Goal: Task Accomplishment & Management: Manage account settings

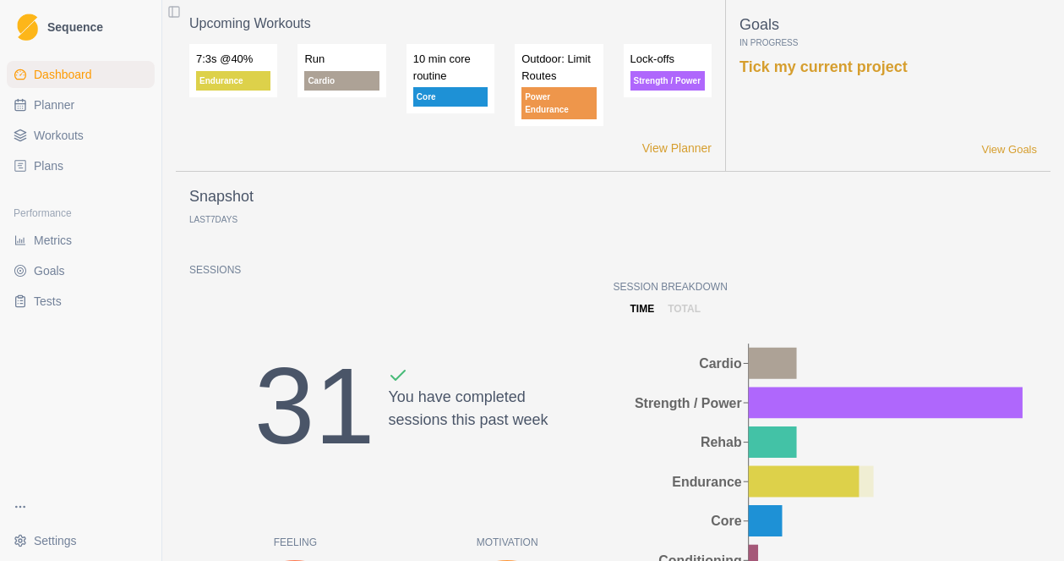
click at [68, 140] on span "Workouts" at bounding box center [59, 135] width 50 height 17
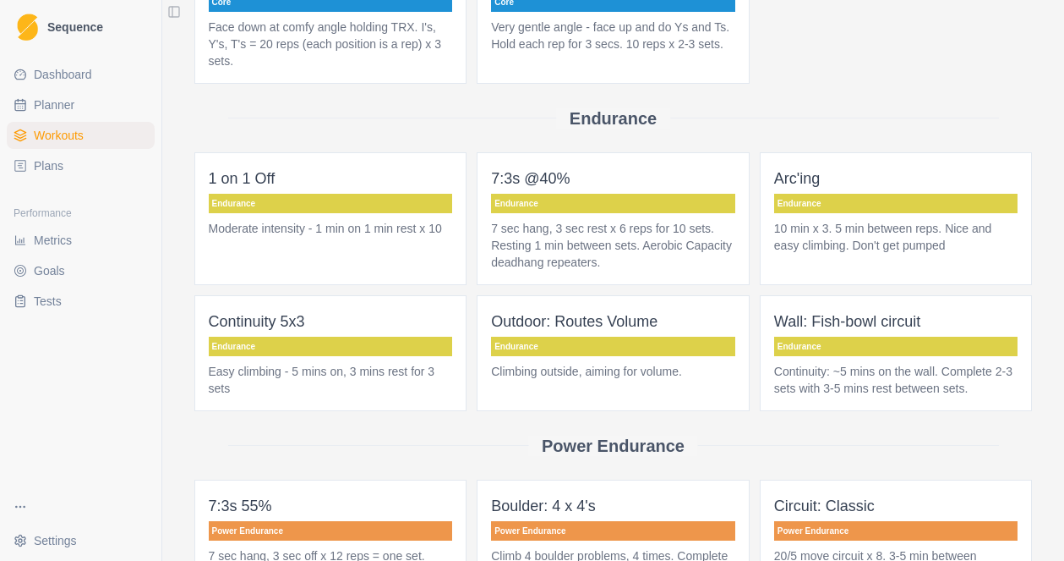
scroll to position [1328, 0]
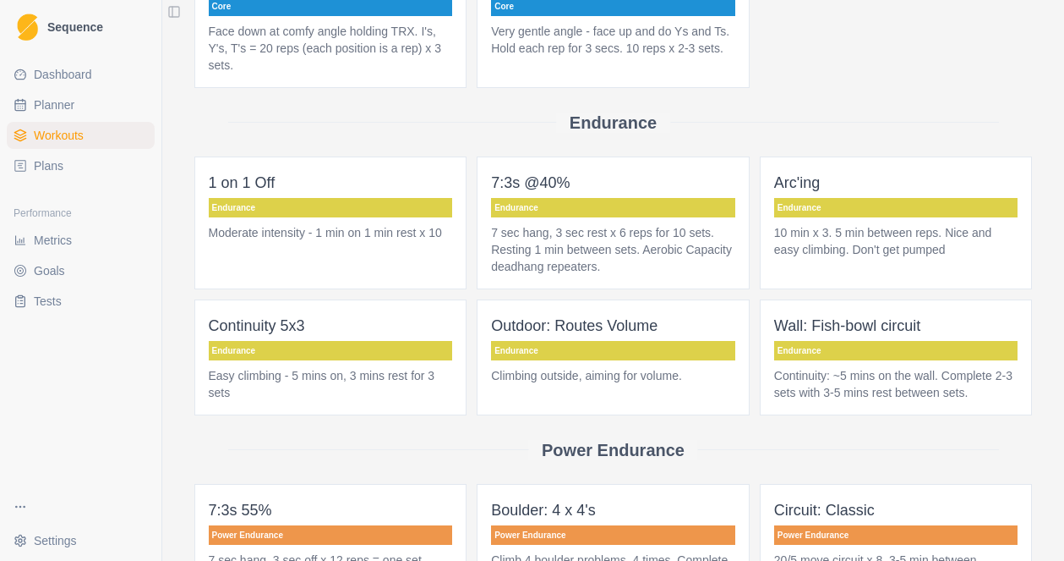
click at [599, 194] on p "7:3s @40%" at bounding box center [613, 183] width 244 height 24
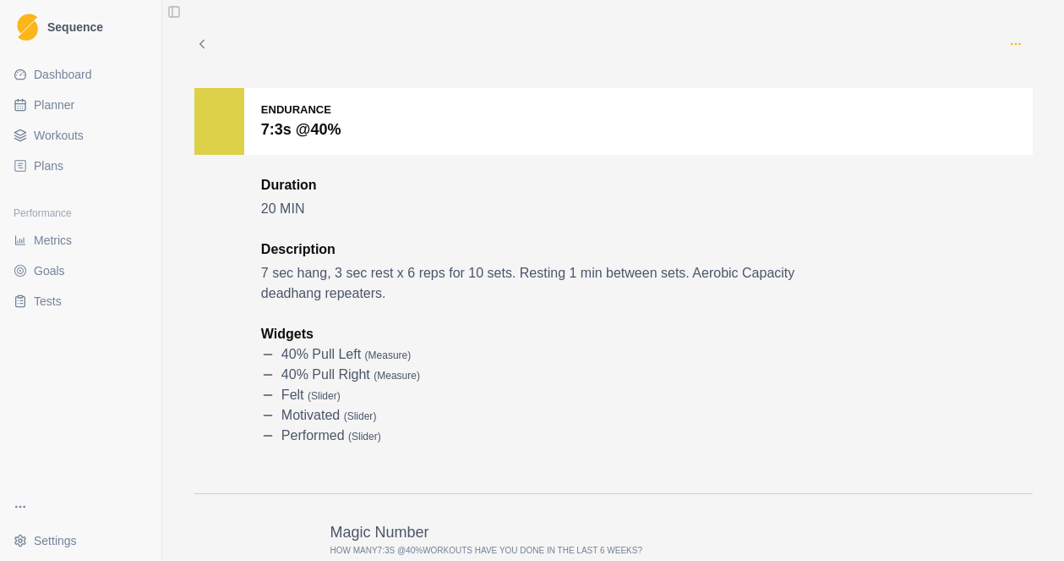
click at [1014, 41] on icon "button" at bounding box center [1017, 44] width 14 height 14
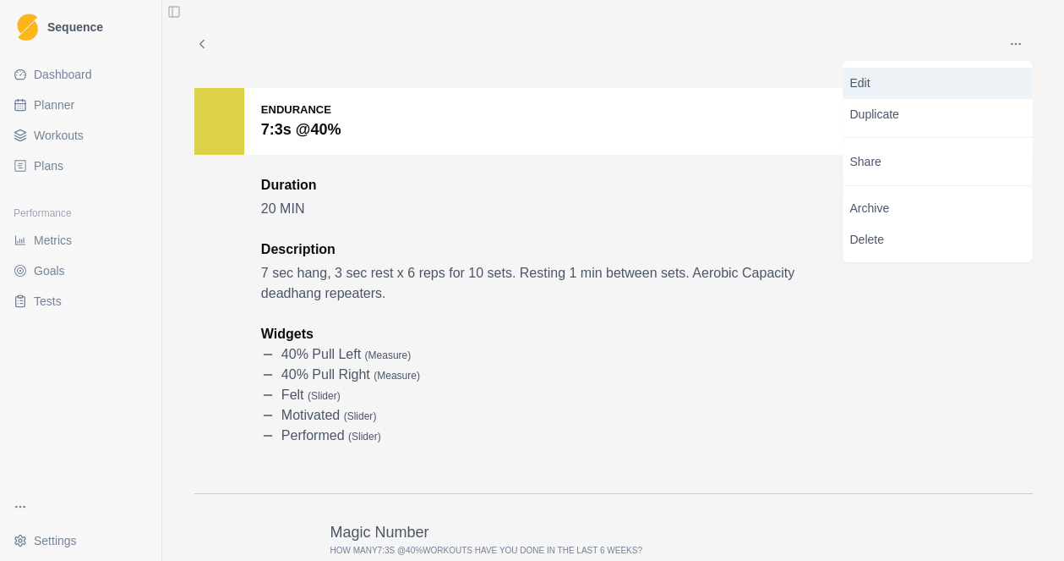
click at [862, 89] on p "Edit" at bounding box center [939, 83] width 176 height 18
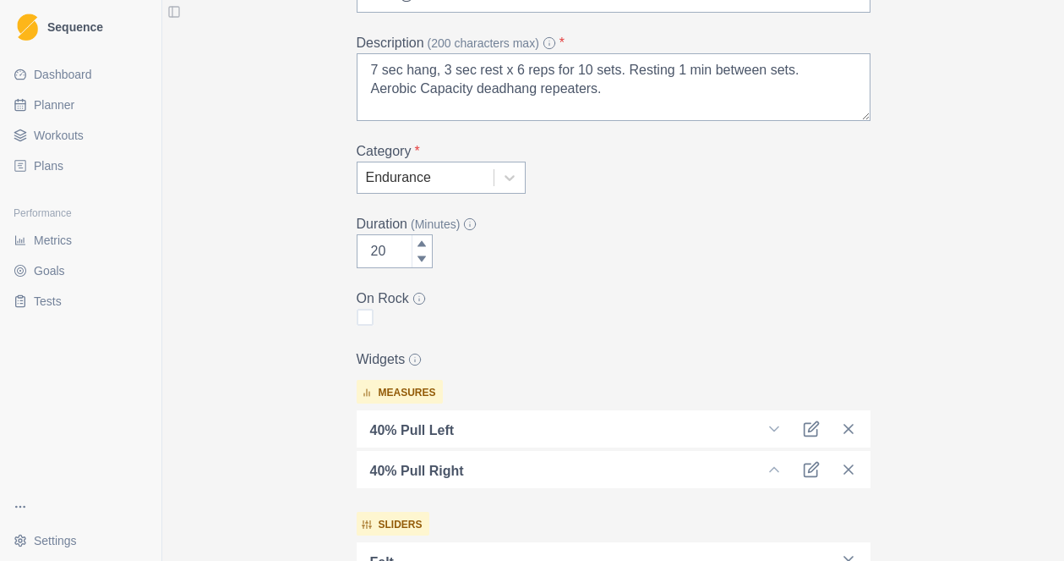
scroll to position [172, 0]
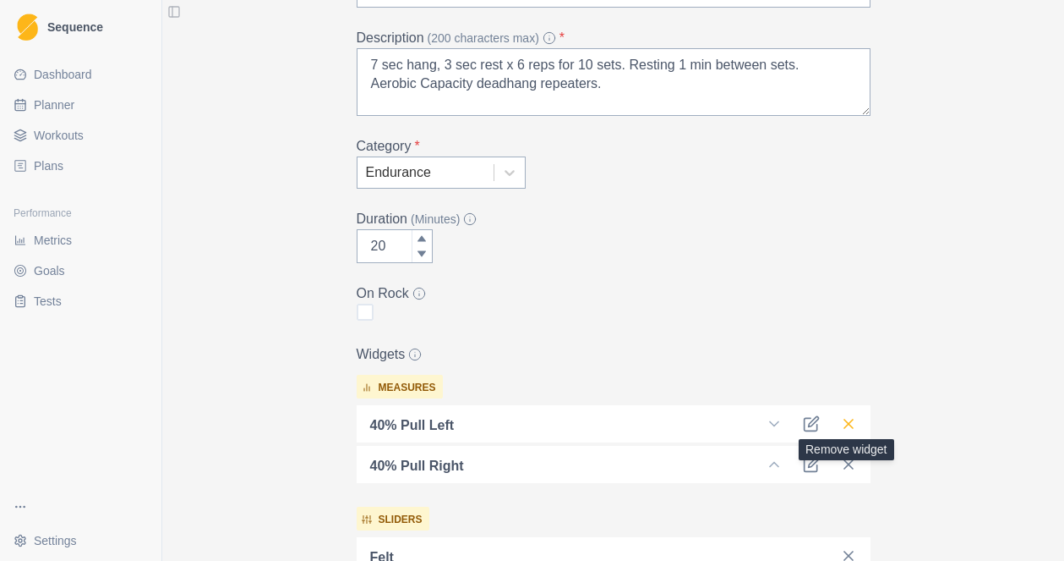
click at [851, 423] on icon at bounding box center [848, 423] width 17 height 17
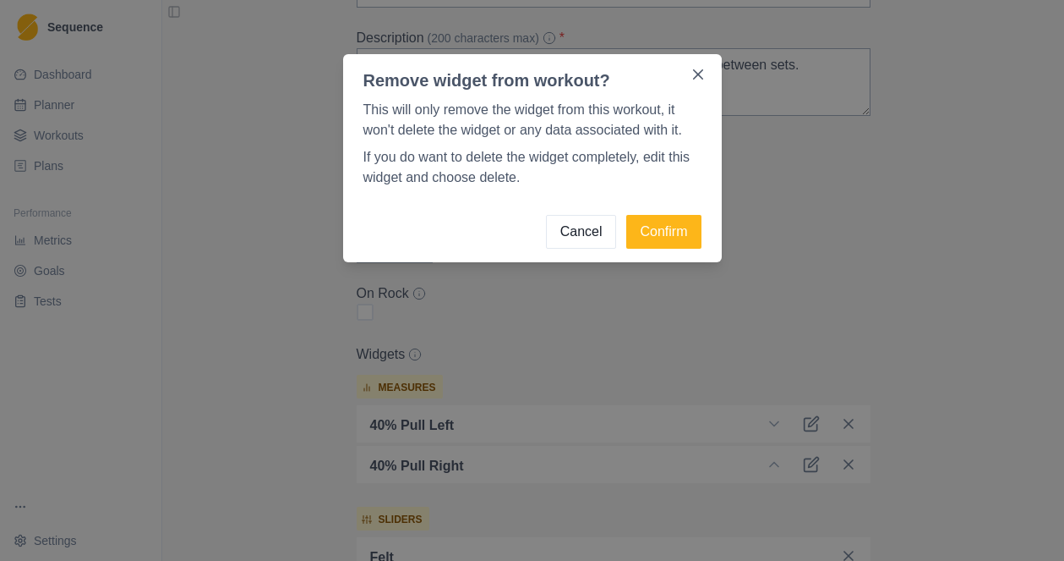
click at [641, 304] on div "Remove widget from workout? This will only remove the widget from this workout,…" at bounding box center [532, 280] width 1064 height 561
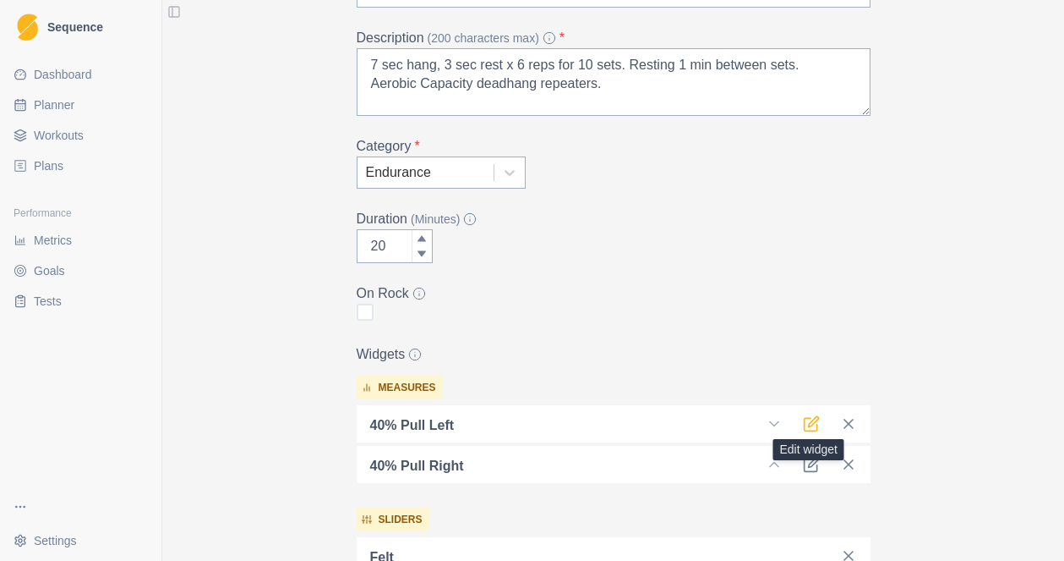
click at [809, 427] on icon at bounding box center [811, 423] width 17 height 17
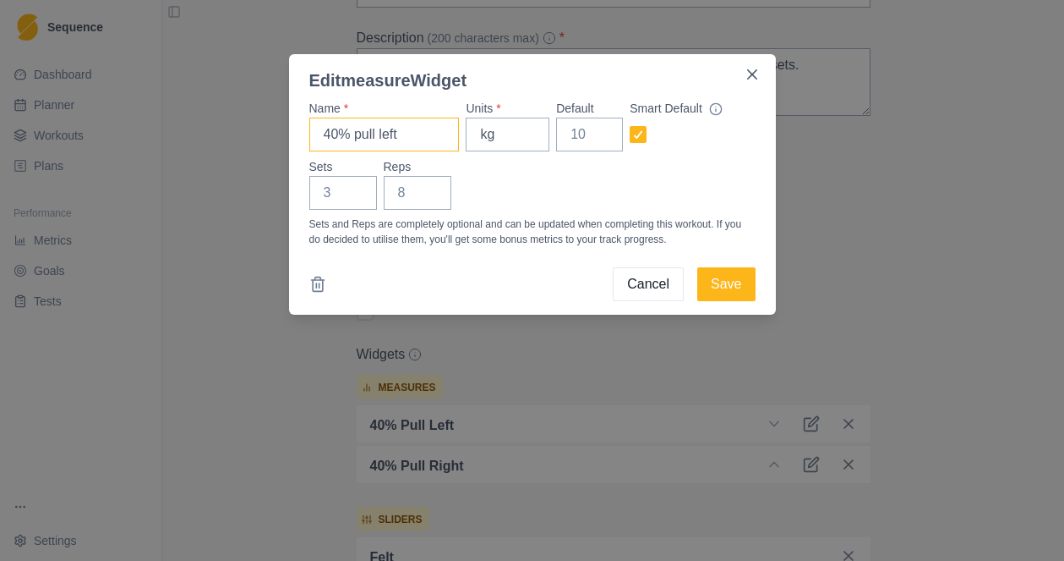
click at [357, 133] on input "40% pull left" at bounding box center [384, 135] width 151 height 34
click at [364, 135] on input "40% pull left" at bounding box center [384, 135] width 151 height 34
type input "Max pull left"
click at [736, 285] on button "Save" at bounding box center [726, 284] width 57 height 34
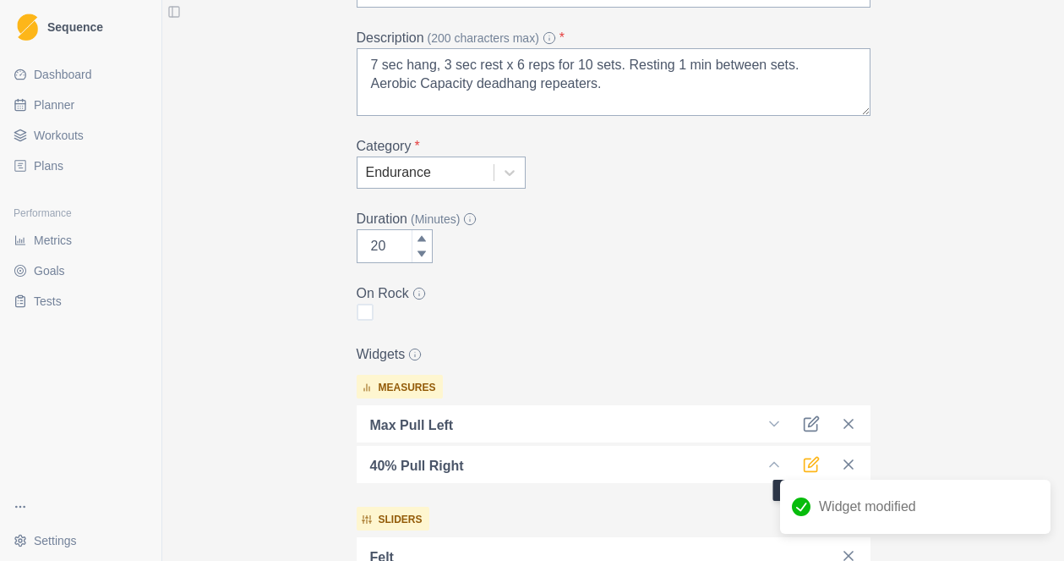
click at [806, 464] on icon at bounding box center [811, 464] width 17 height 17
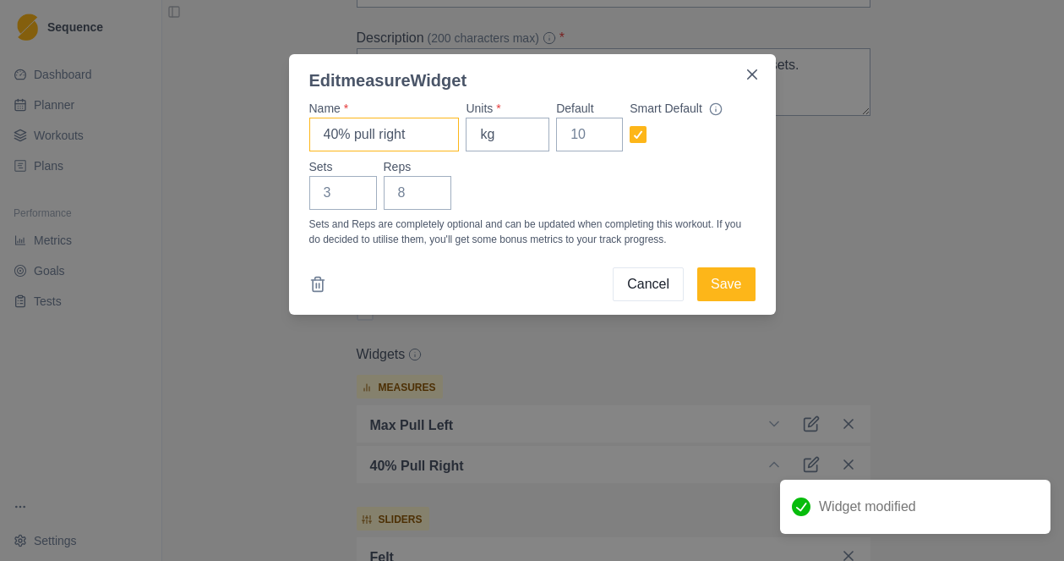
drag, startPoint x: 351, startPoint y: 132, endPoint x: 240, endPoint y: 132, distance: 110.8
click at [240, 132] on div "Edit measure Widget Name * 40% pull right Units * kg Default Smart Default Sets…" at bounding box center [532, 280] width 1064 height 561
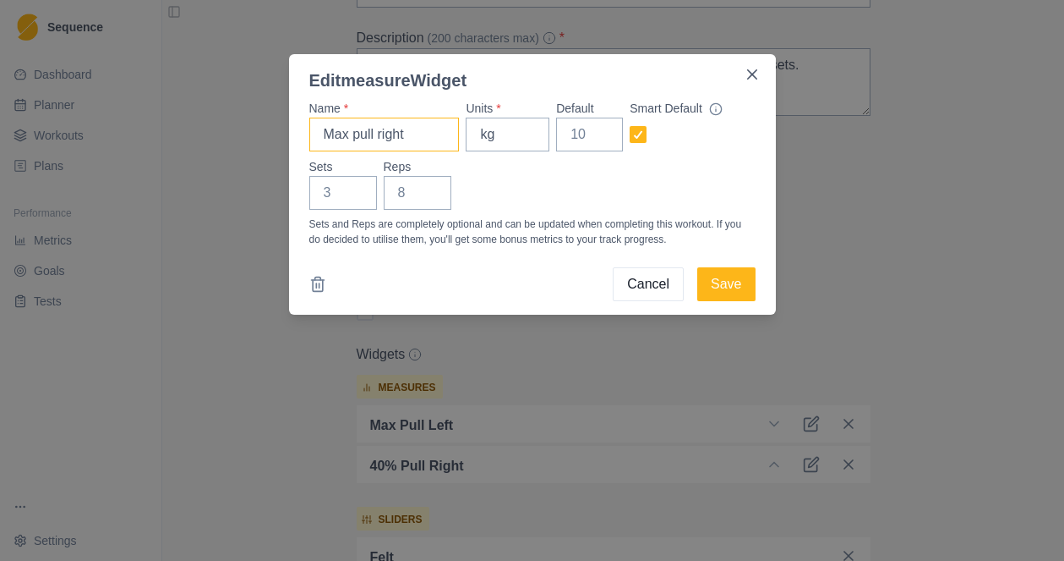
click at [359, 131] on input "Max pull right" at bounding box center [384, 135] width 151 height 34
click at [386, 129] on input "[PERSON_NAME] right" at bounding box center [384, 135] width 151 height 34
type input "Max Pull Right"
click at [736, 287] on button "Save" at bounding box center [726, 284] width 57 height 34
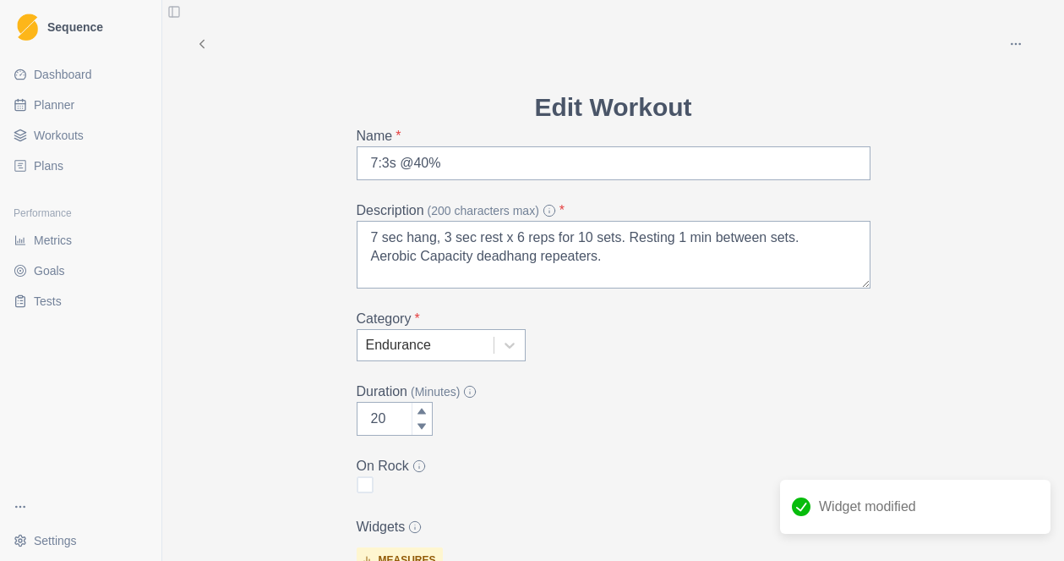
scroll to position [521, 0]
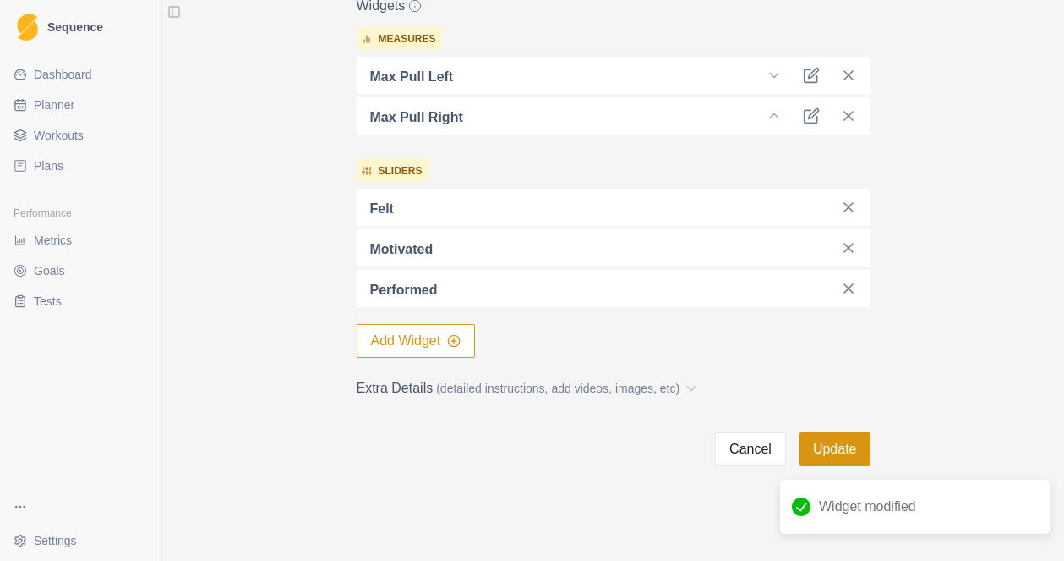
click at [848, 446] on button "Update" at bounding box center [835, 449] width 71 height 34
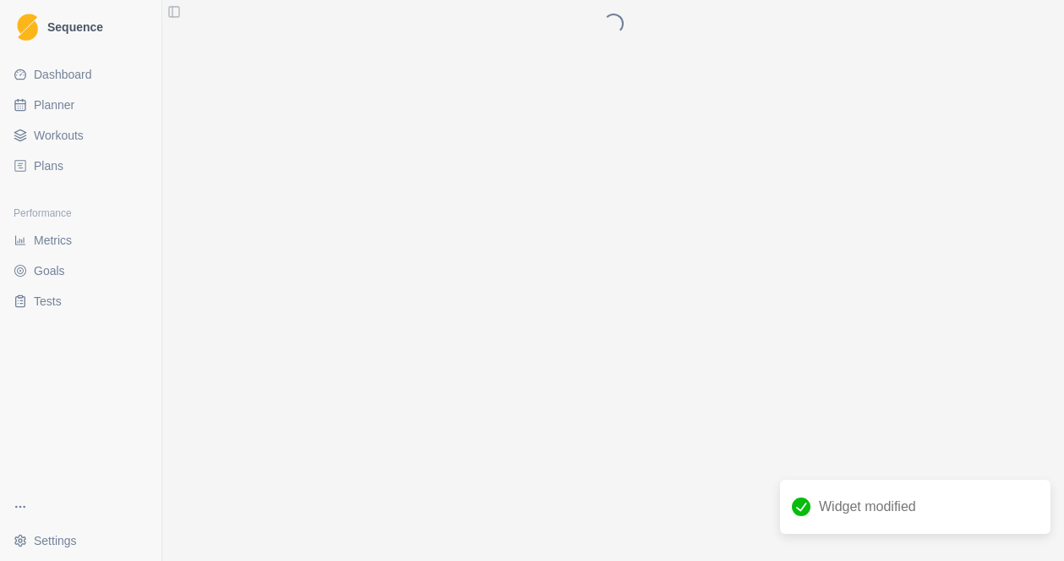
scroll to position [0, 0]
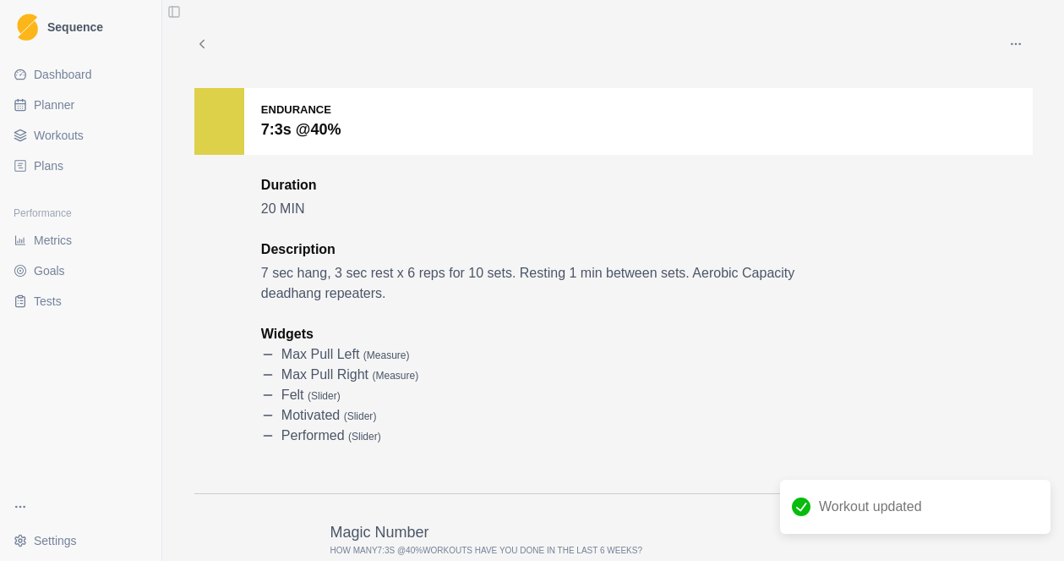
click at [69, 140] on span "Workouts" at bounding box center [59, 135] width 50 height 17
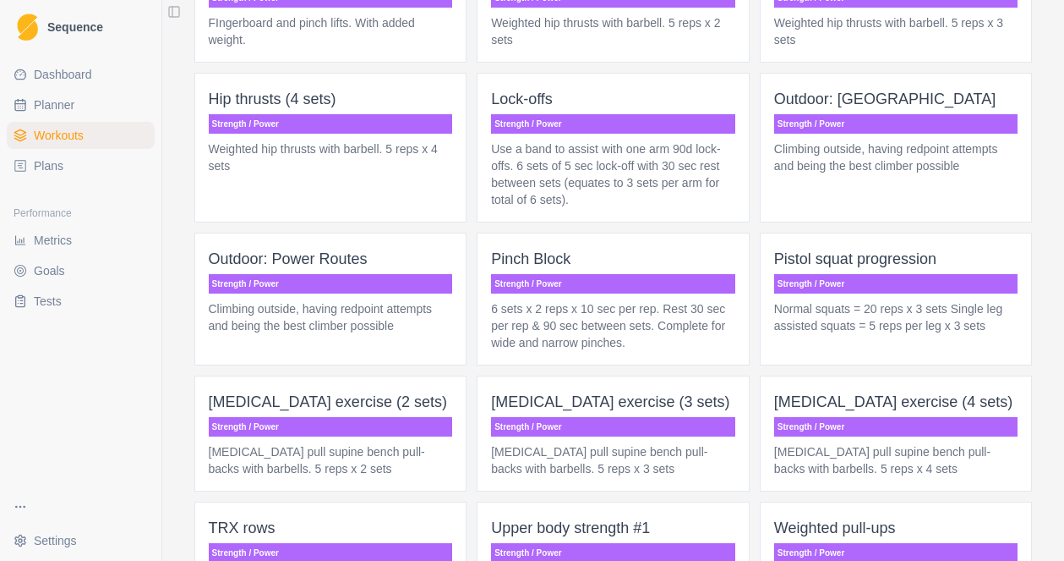
scroll to position [3628, 0]
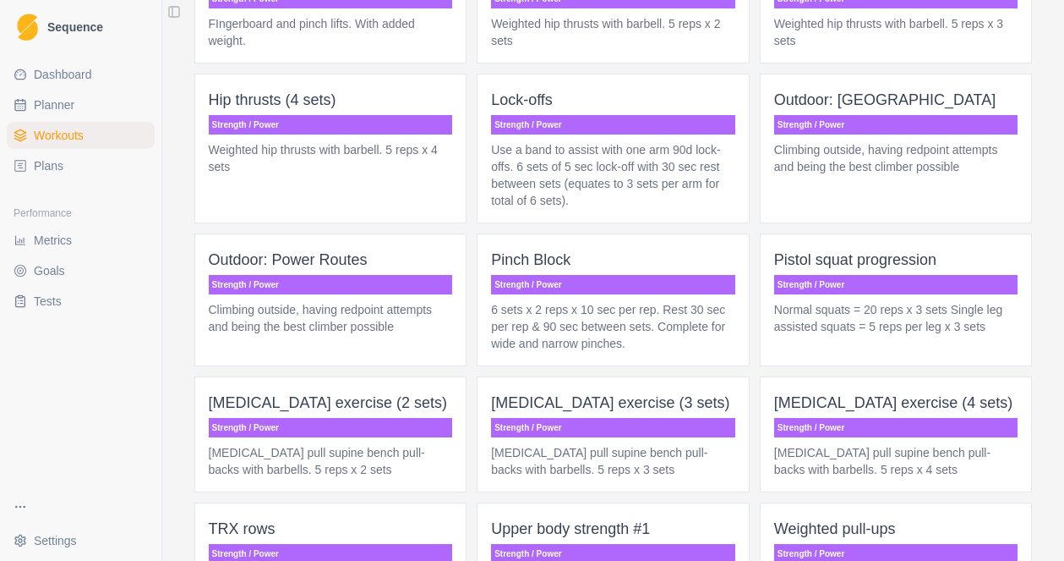
click at [369, 335] on p "Climbing outside, having redpoint attempts and being the best climber possible" at bounding box center [331, 318] width 244 height 34
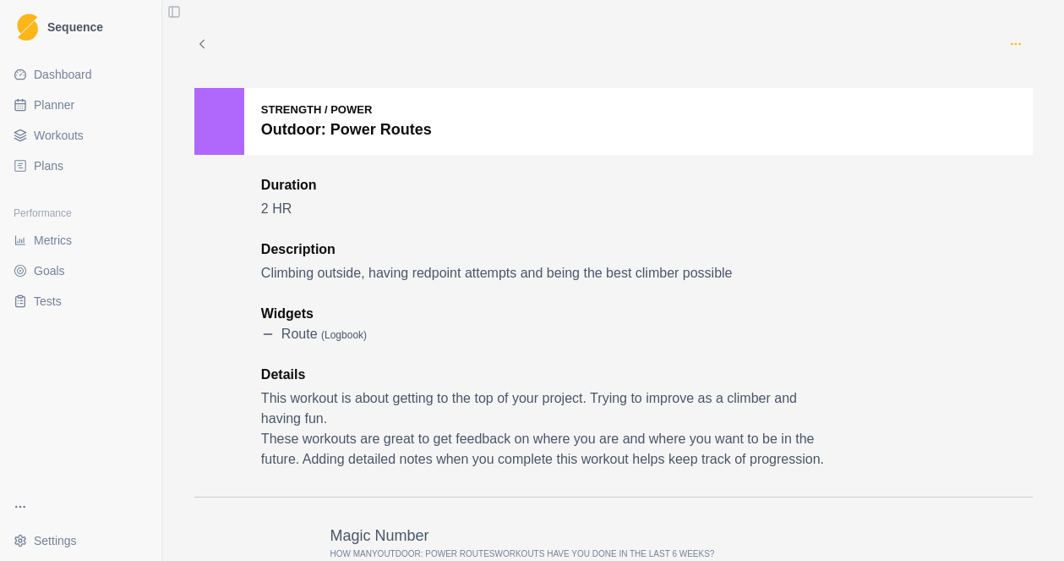
click at [1015, 41] on icon "button" at bounding box center [1017, 44] width 14 height 14
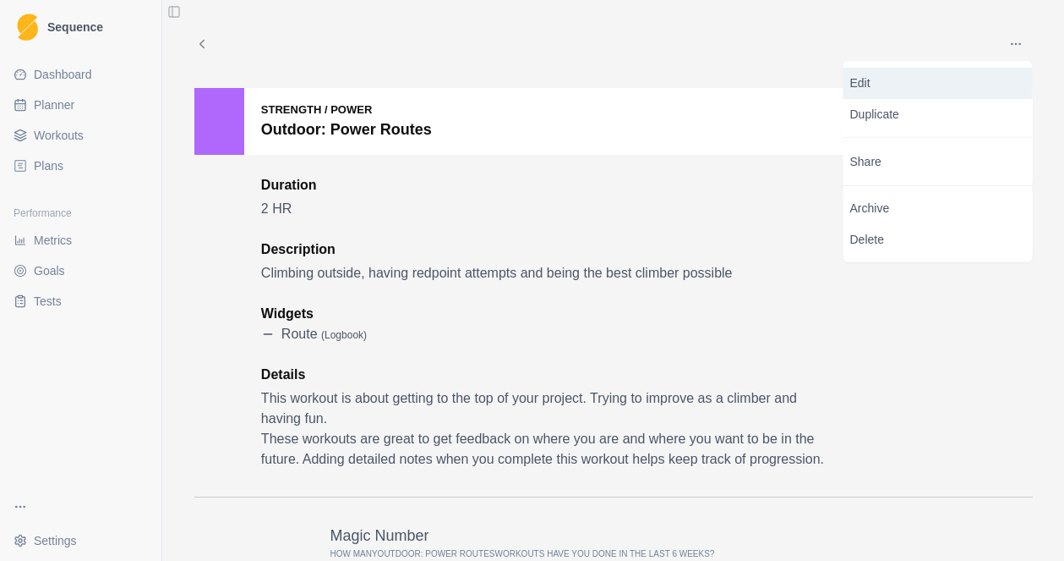
click at [869, 81] on p "Edit" at bounding box center [939, 83] width 176 height 18
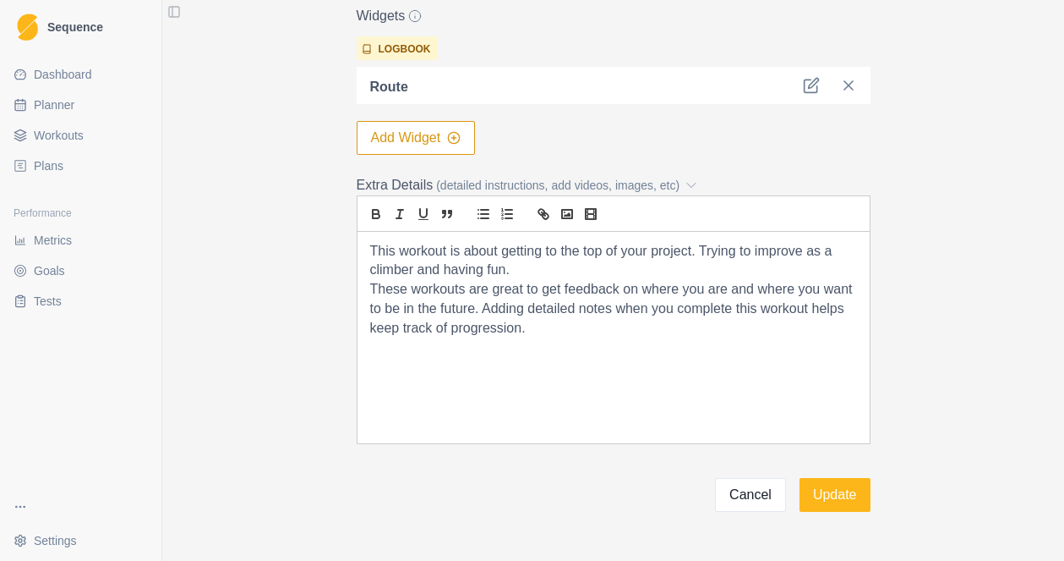
scroll to position [509, 0]
click at [402, 138] on button "Add Widget" at bounding box center [416, 140] width 119 height 34
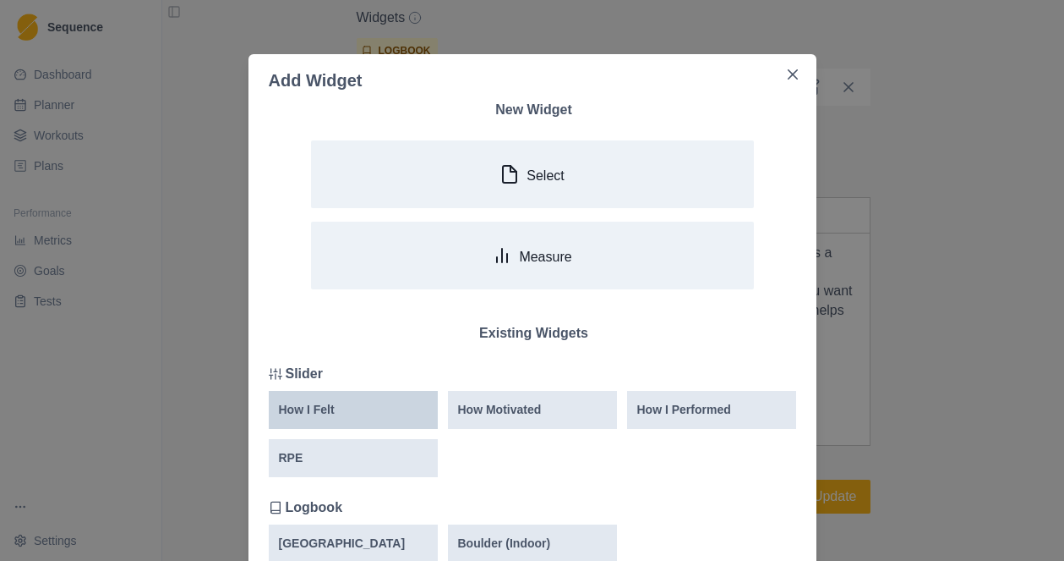
click at [342, 413] on div "How I Felt" at bounding box center [353, 410] width 149 height 18
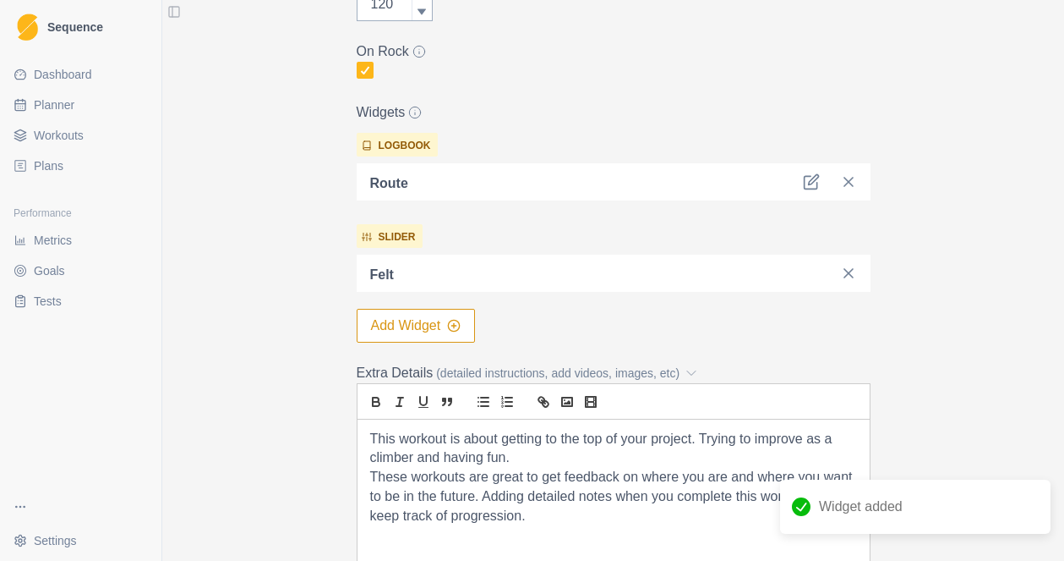
scroll to position [413, 0]
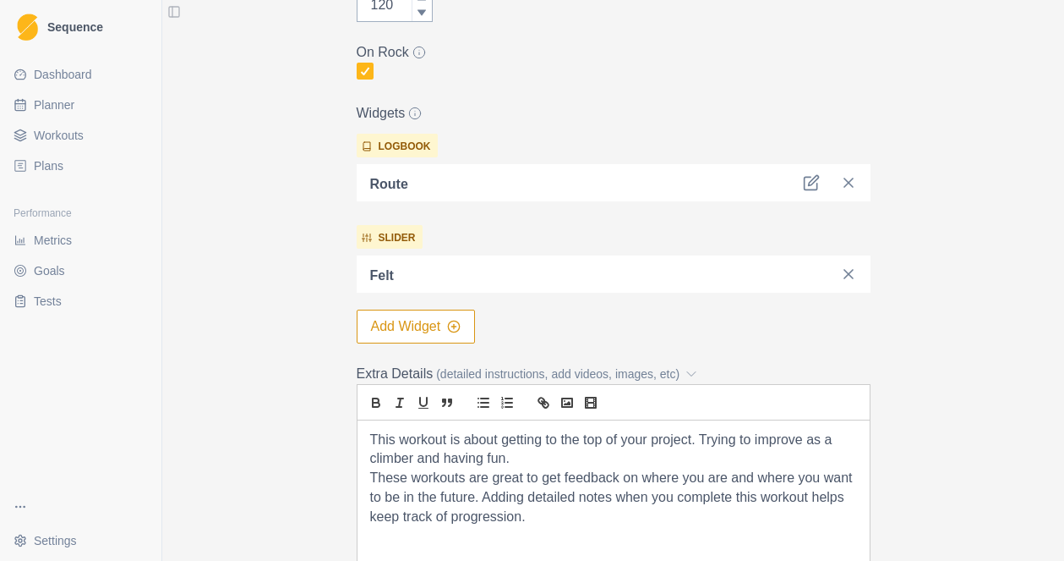
click at [435, 329] on button "Add Widget" at bounding box center [416, 326] width 119 height 34
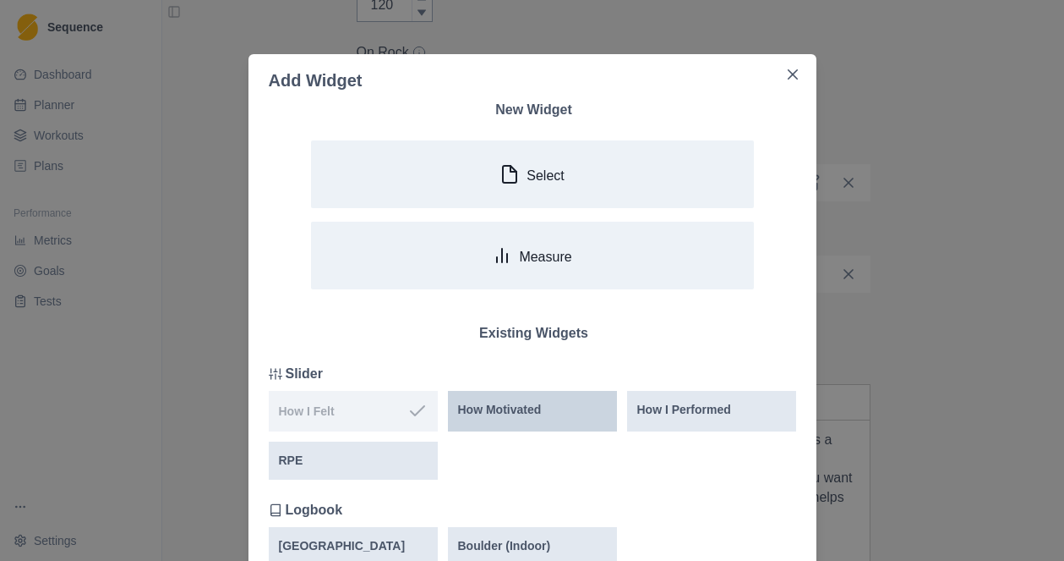
click at [512, 418] on p "How Motivated" at bounding box center [500, 410] width 84 height 18
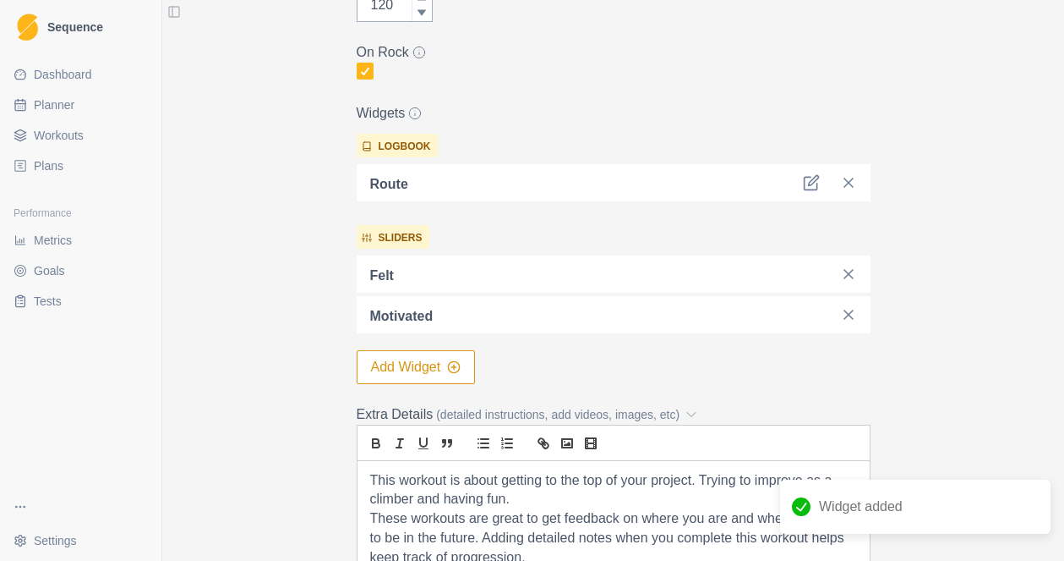
click at [407, 375] on button "Add Widget" at bounding box center [416, 367] width 119 height 34
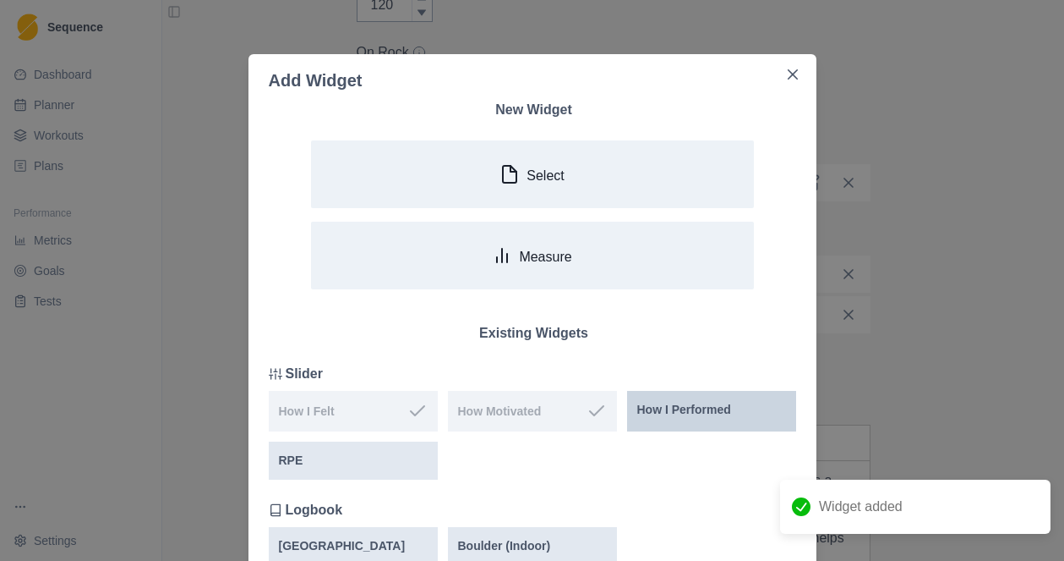
click at [709, 409] on p "How I Performed" at bounding box center [685, 410] width 94 height 18
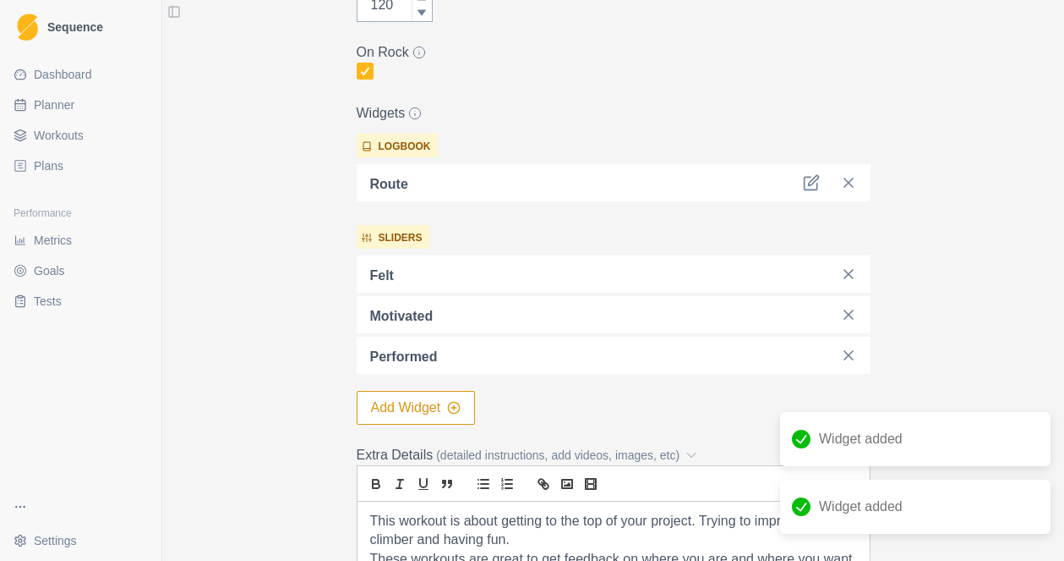
scroll to position [729, 0]
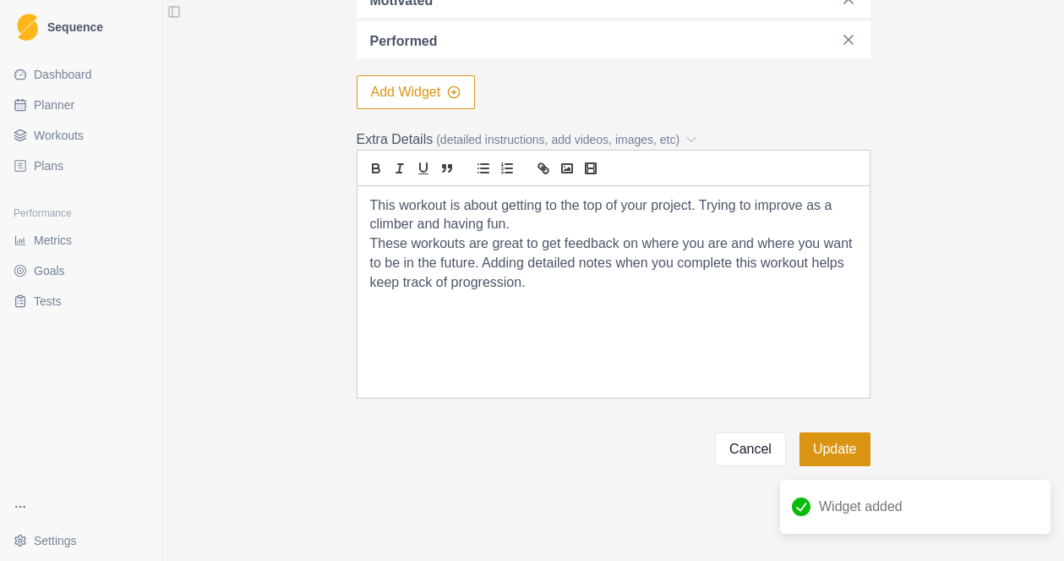
click at [845, 447] on button "Update" at bounding box center [835, 449] width 71 height 34
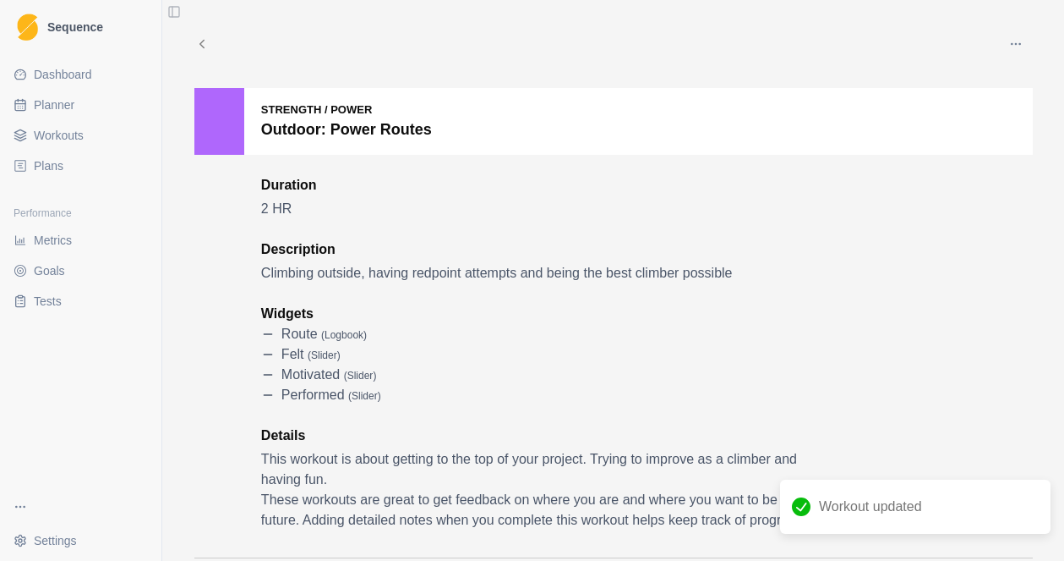
click at [200, 43] on polyline at bounding box center [202, 45] width 4 height 8
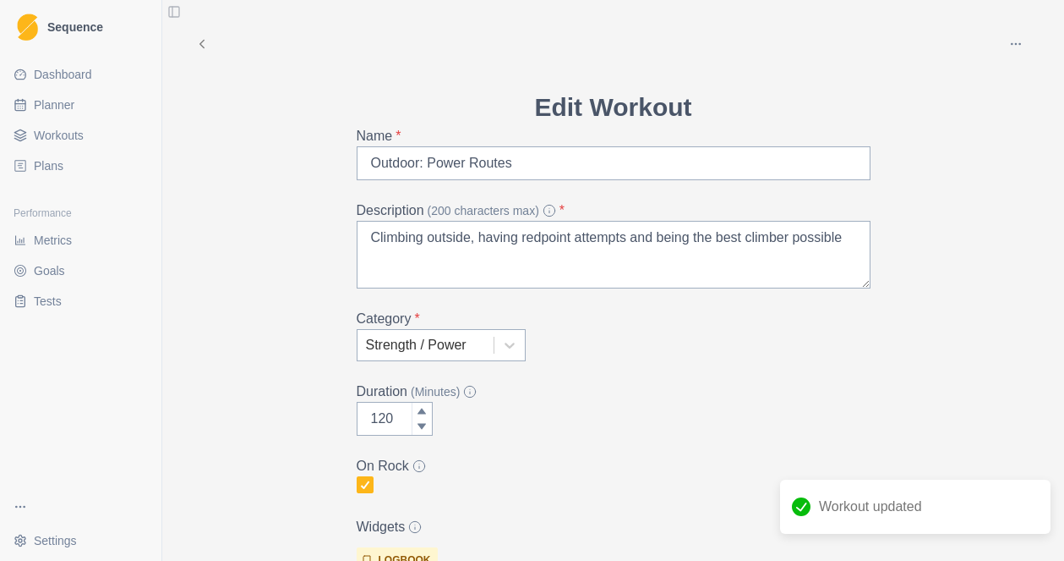
click at [61, 129] on span "Workouts" at bounding box center [59, 135] width 50 height 17
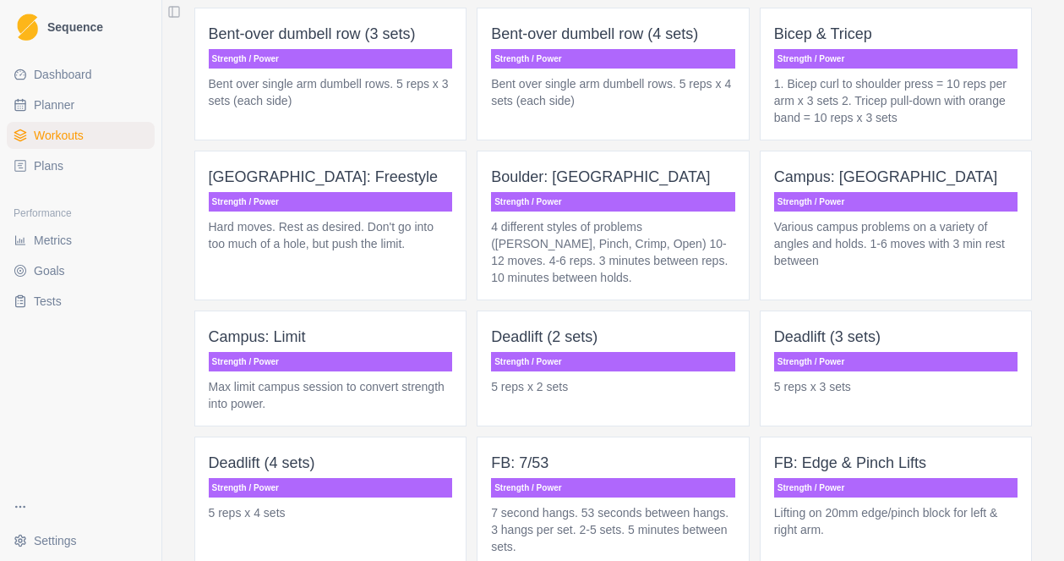
scroll to position [2998, 0]
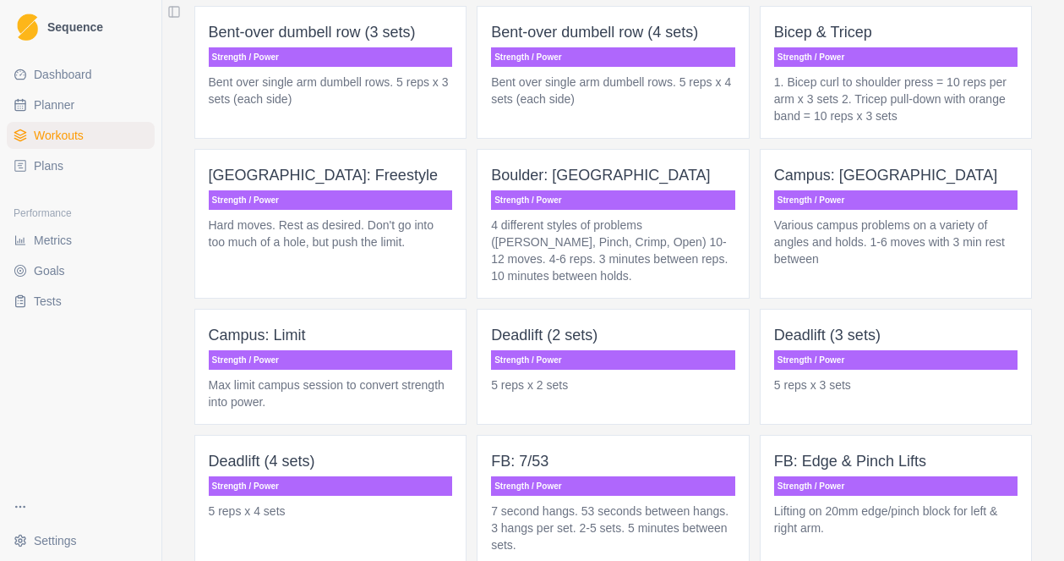
click at [322, 242] on p "Hard moves. Rest as desired. Don't go into too much of a hole, but push the lim…" at bounding box center [331, 233] width 244 height 34
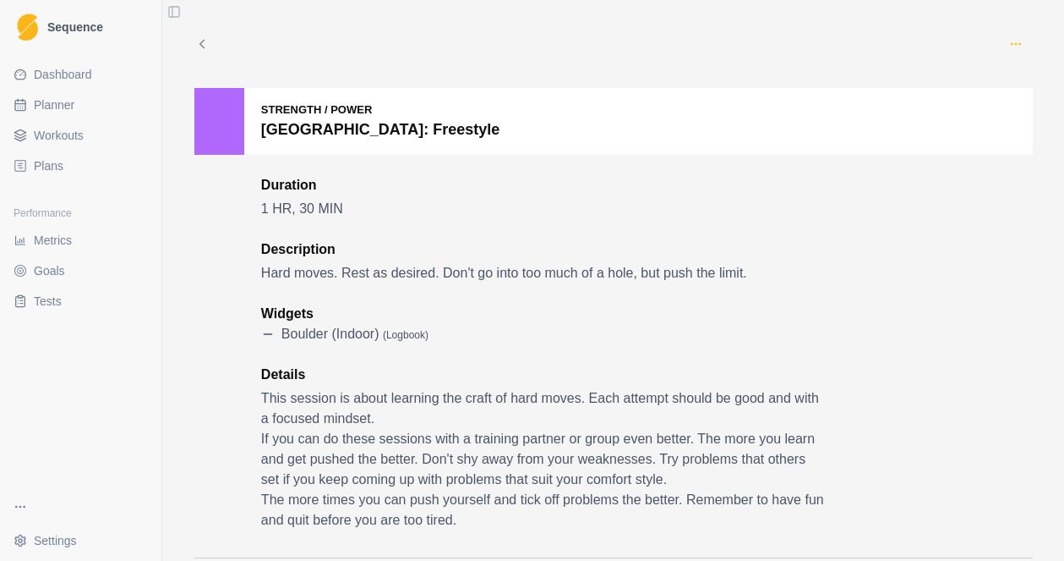
click at [1020, 44] on circle "button" at bounding box center [1020, 43] width 1 height 1
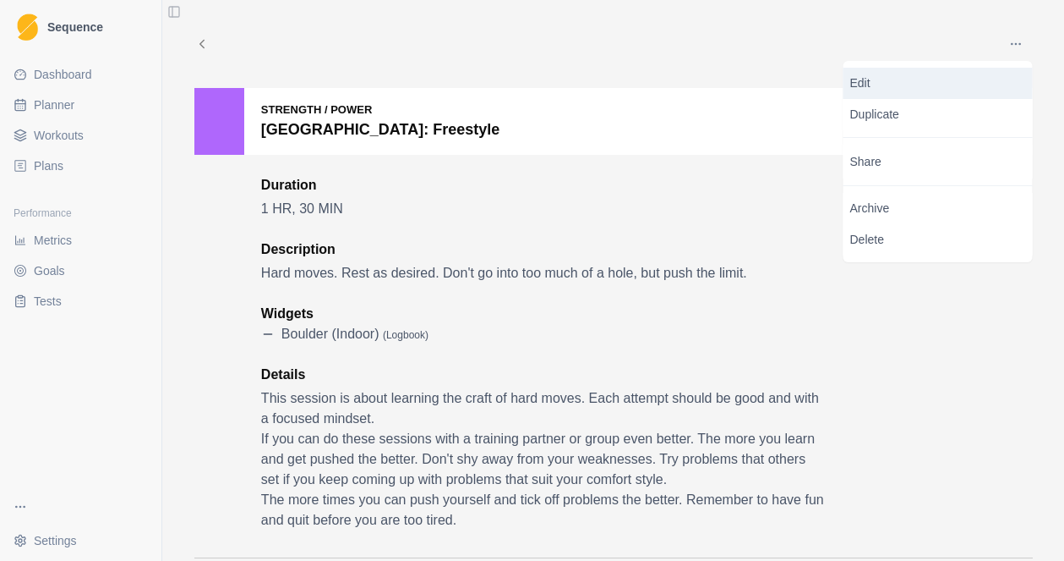
click at [886, 79] on p "Edit" at bounding box center [939, 83] width 176 height 18
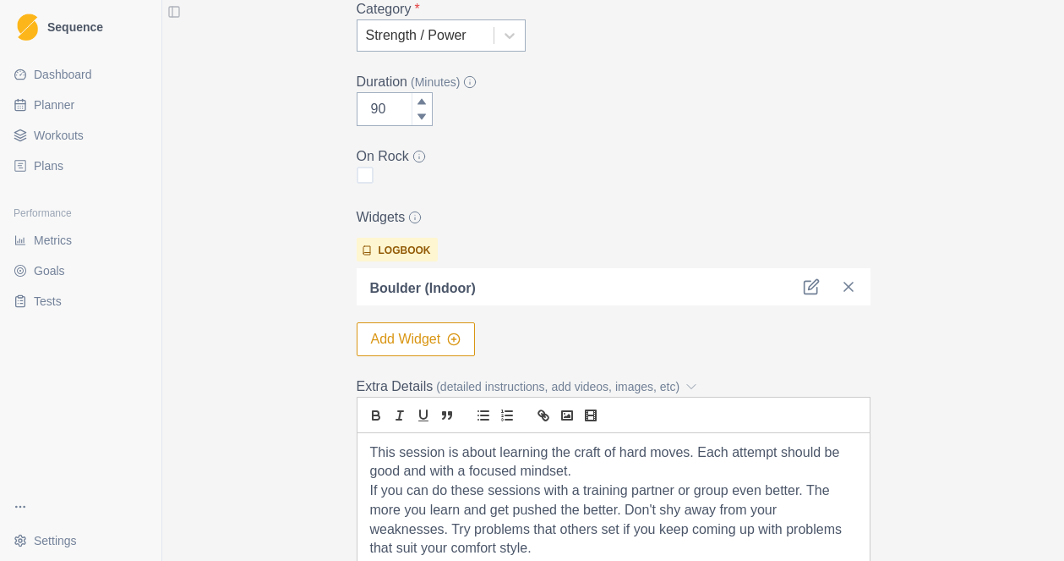
scroll to position [319, 0]
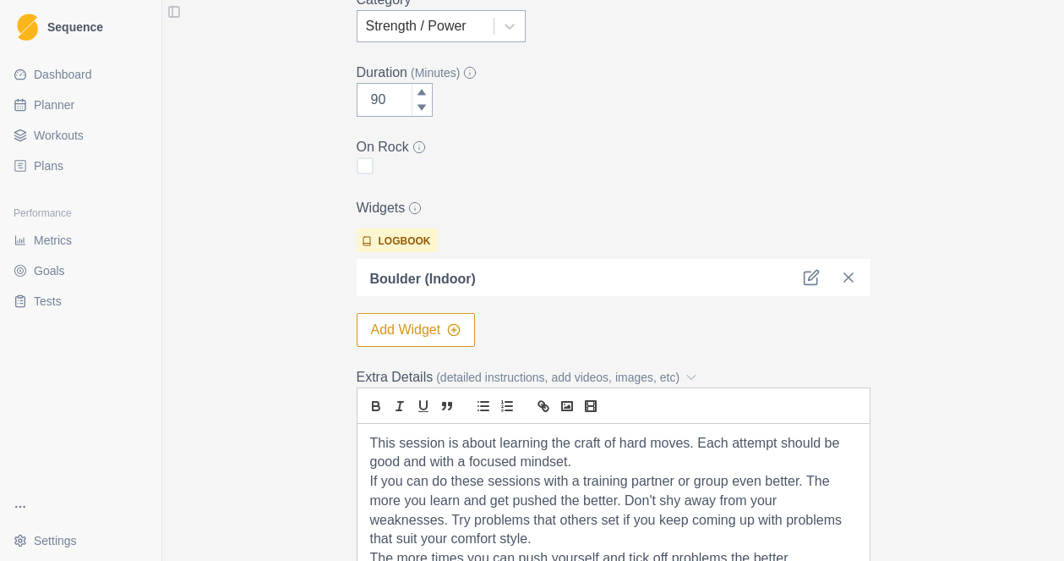
click at [411, 327] on button "Add Widget" at bounding box center [416, 330] width 119 height 34
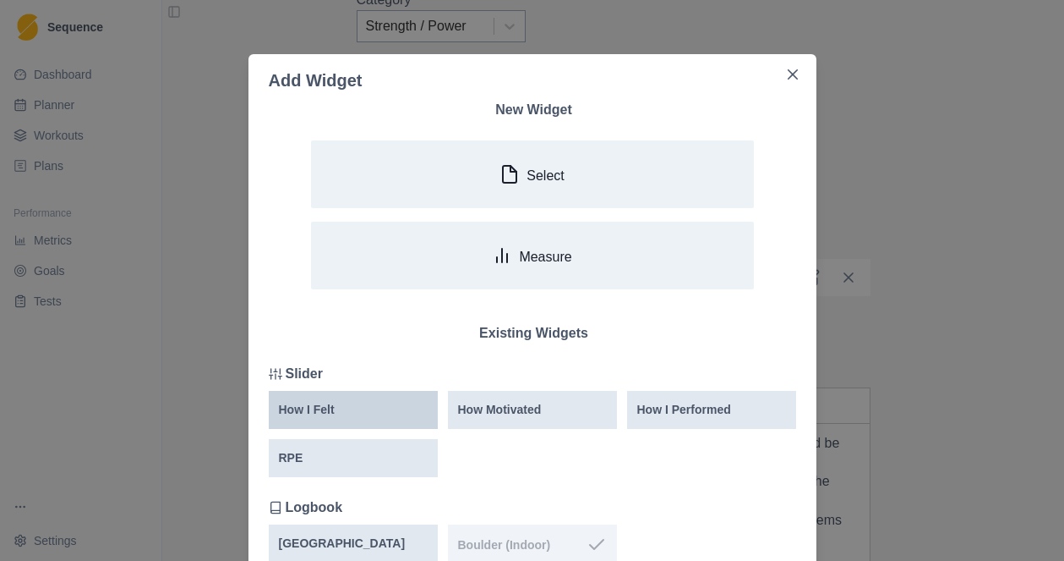
click at [358, 419] on div "How I Felt" at bounding box center [353, 410] width 169 height 38
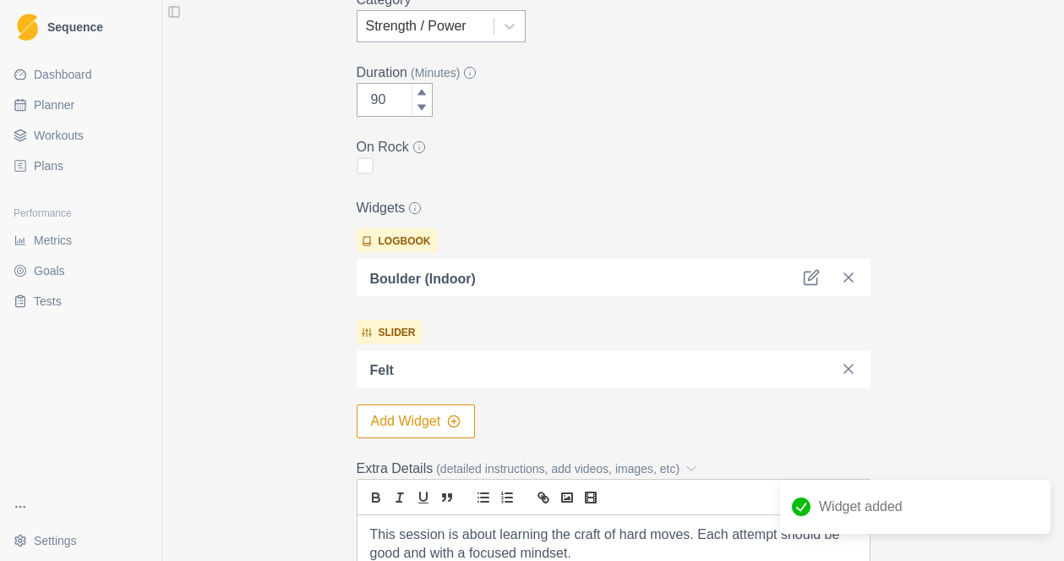
click at [408, 426] on button "Add Widget" at bounding box center [416, 421] width 119 height 34
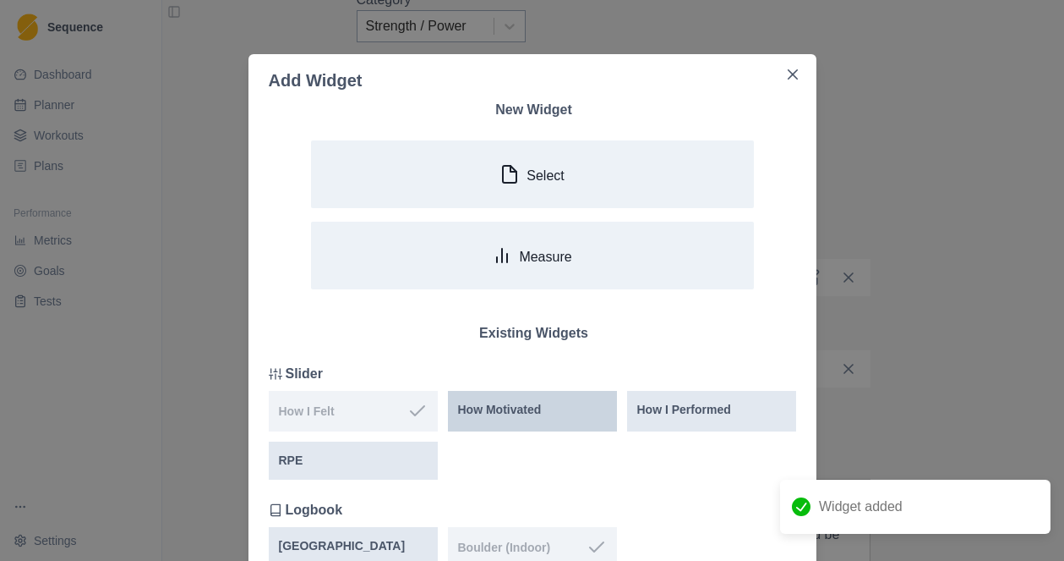
click at [535, 408] on p "How Motivated" at bounding box center [500, 410] width 84 height 18
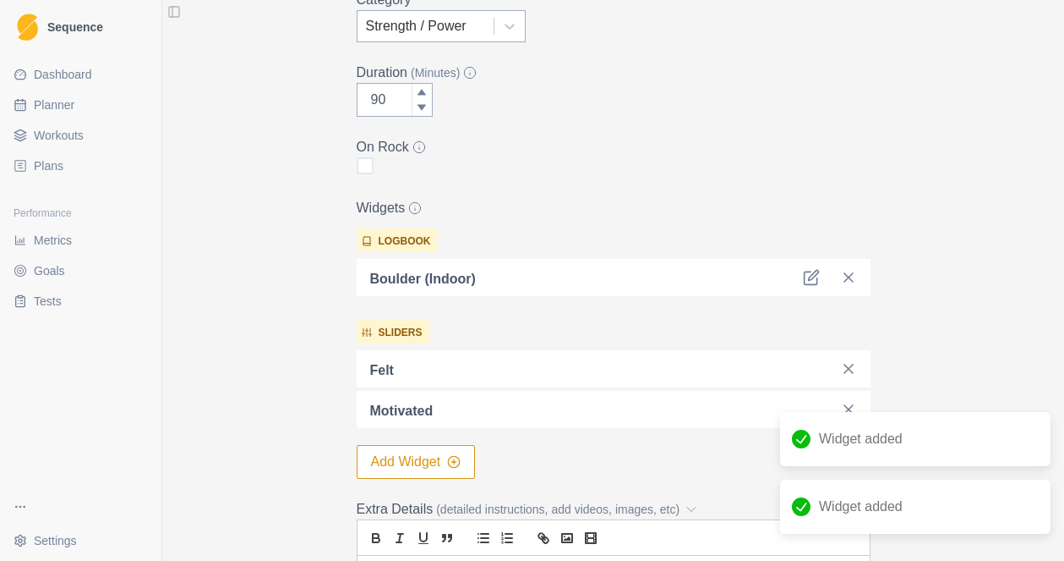
click at [416, 455] on button "Add Widget" at bounding box center [416, 462] width 119 height 34
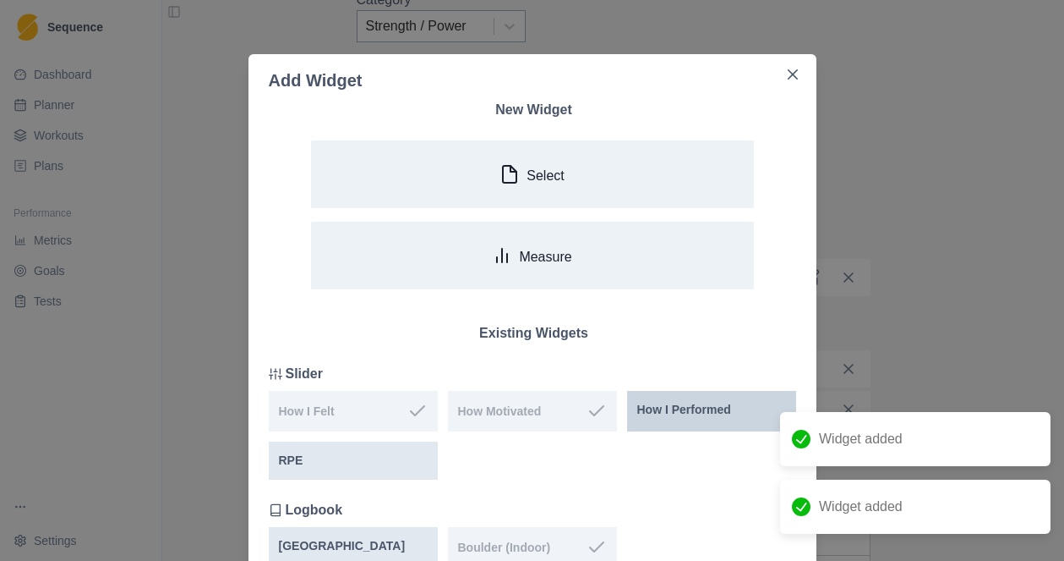
click at [699, 409] on p "How I Performed" at bounding box center [685, 410] width 94 height 18
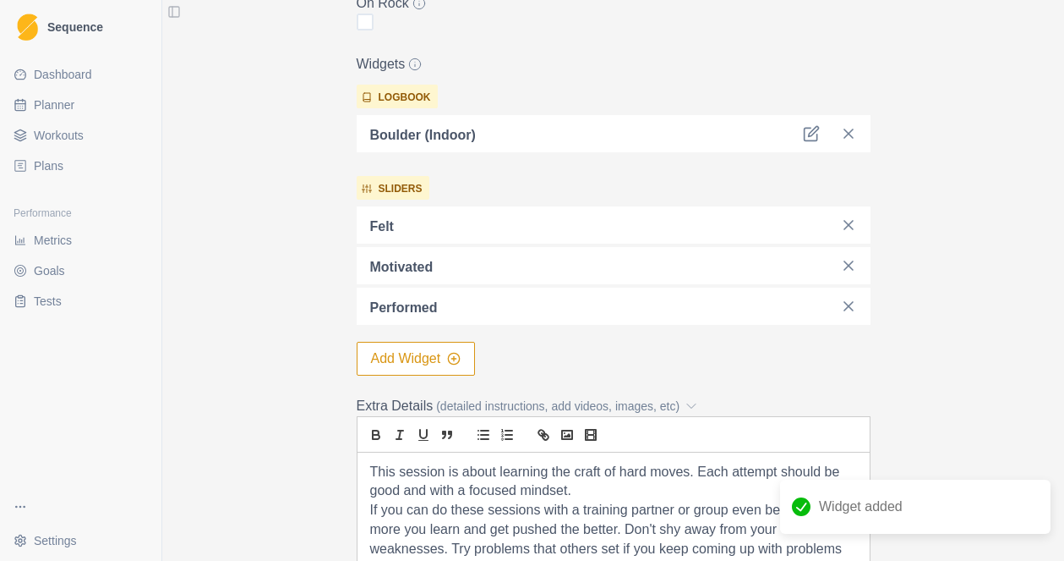
scroll to position [729, 0]
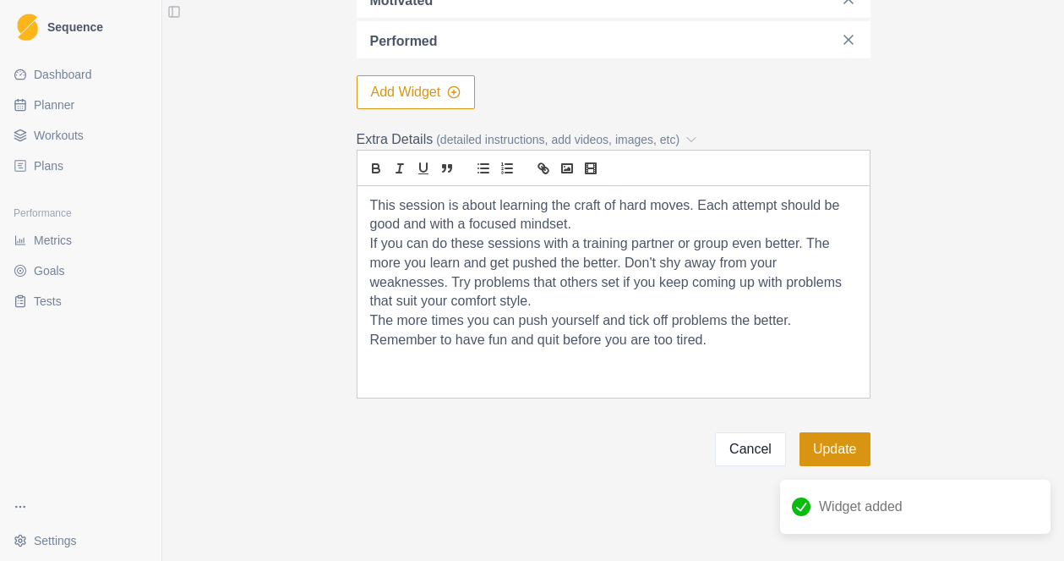
click at [851, 452] on button "Update" at bounding box center [835, 449] width 71 height 34
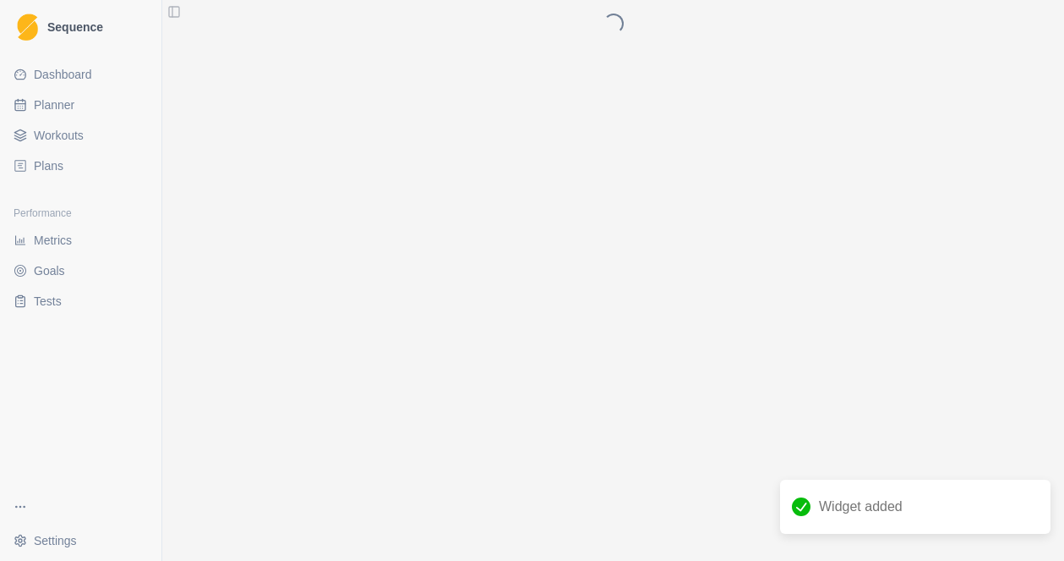
scroll to position [0, 0]
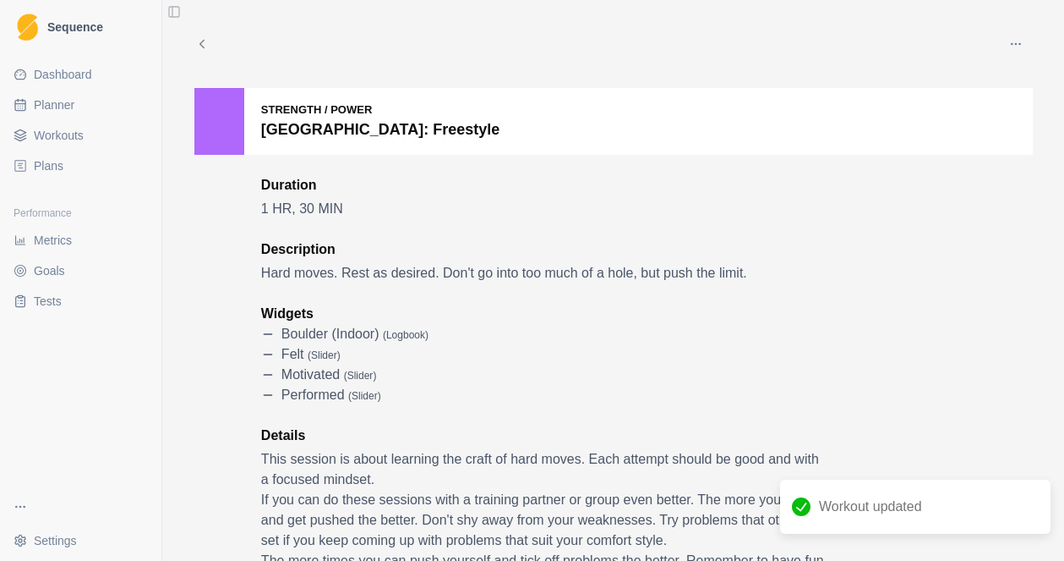
click at [63, 138] on span "Workouts" at bounding box center [59, 135] width 50 height 17
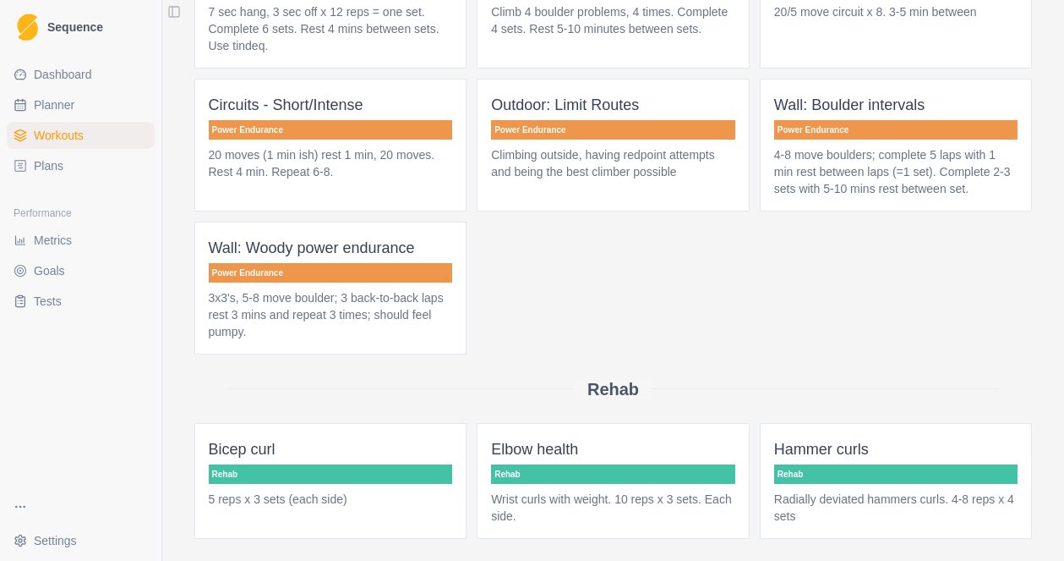
scroll to position [1885, 0]
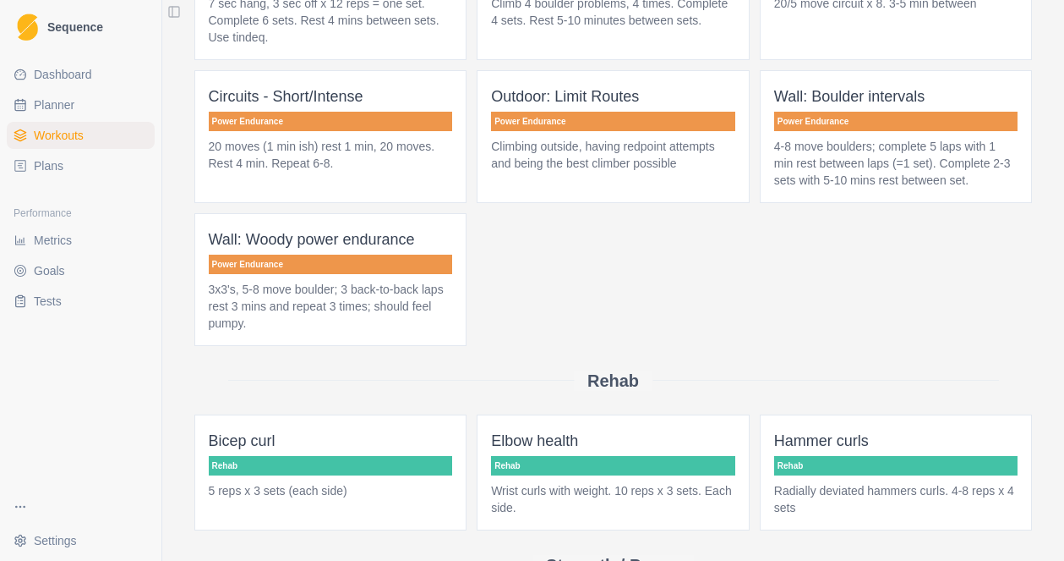
click at [623, 172] on p "Climbing outside, having redpoint attempts and being the best climber possible" at bounding box center [613, 155] width 244 height 34
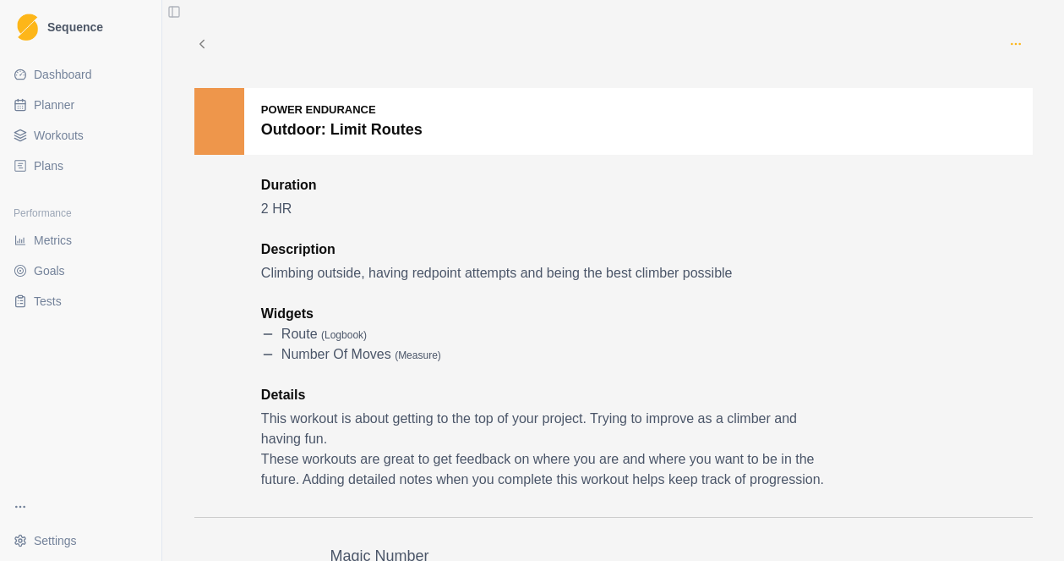
click at [1016, 45] on icon "button" at bounding box center [1017, 44] width 14 height 14
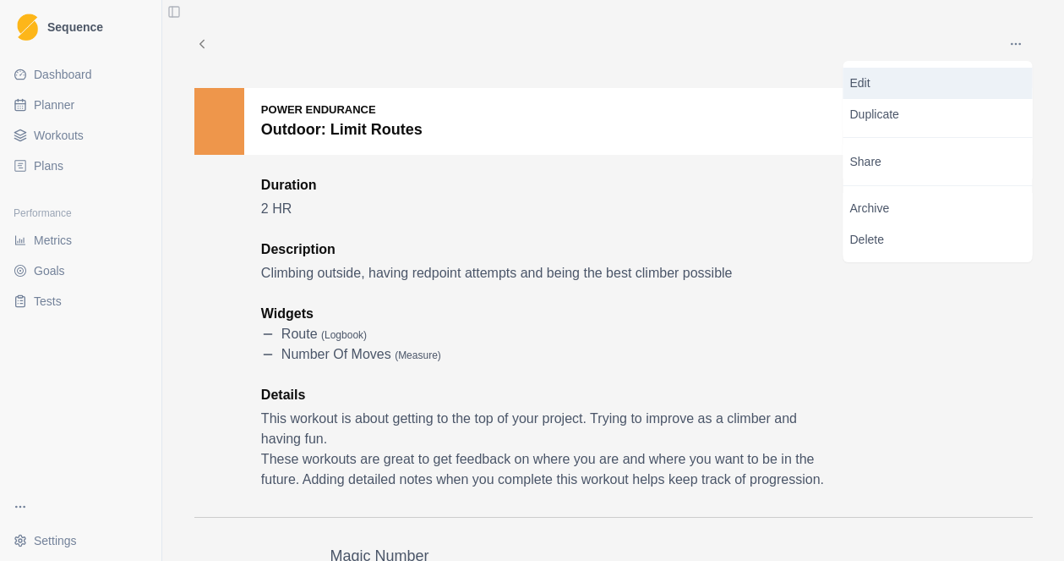
click at [863, 85] on p "Edit" at bounding box center [939, 83] width 176 height 18
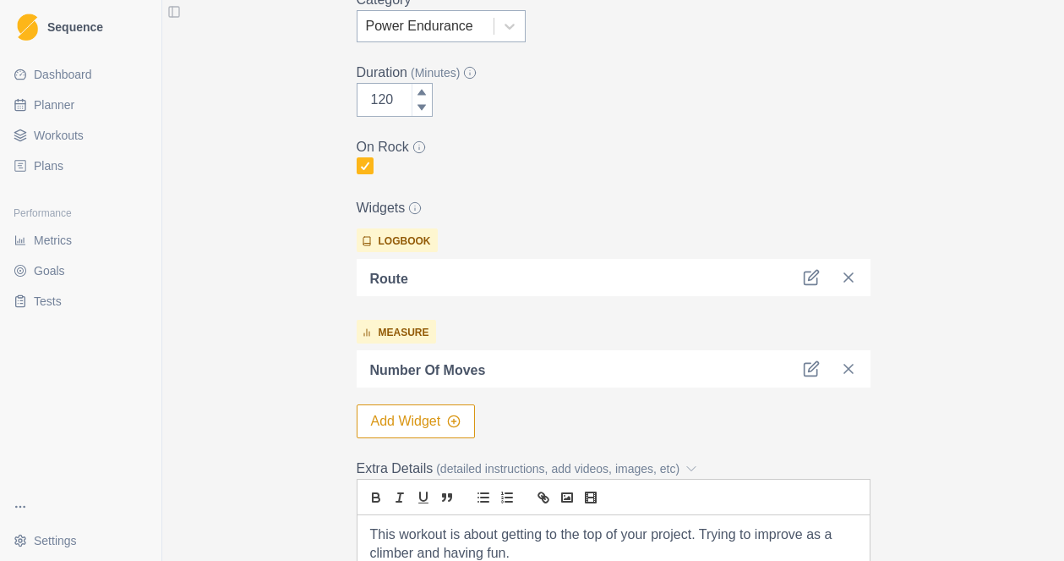
scroll to position [321, 0]
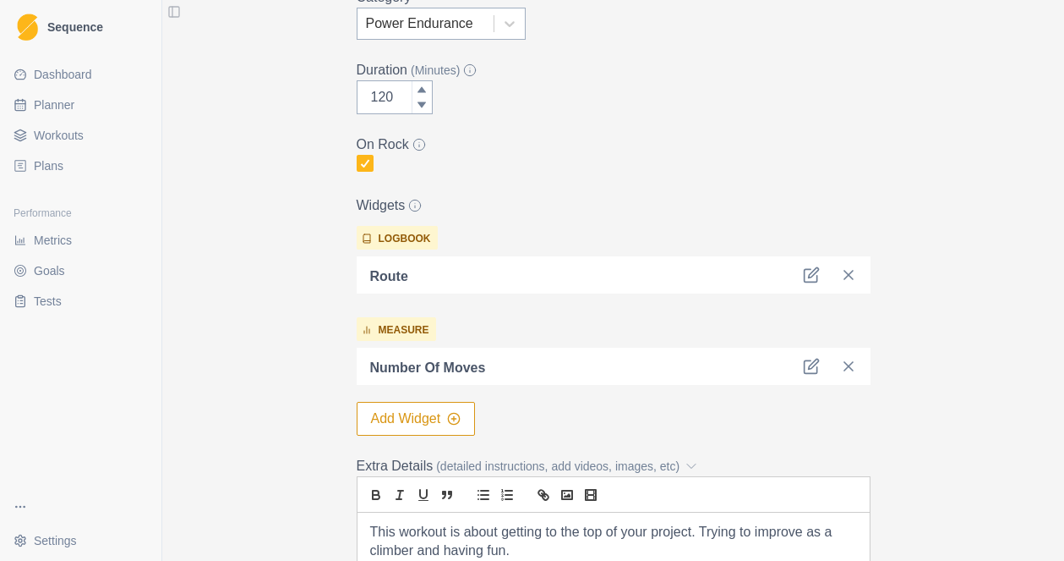
click at [413, 417] on button "Add Widget" at bounding box center [416, 419] width 119 height 34
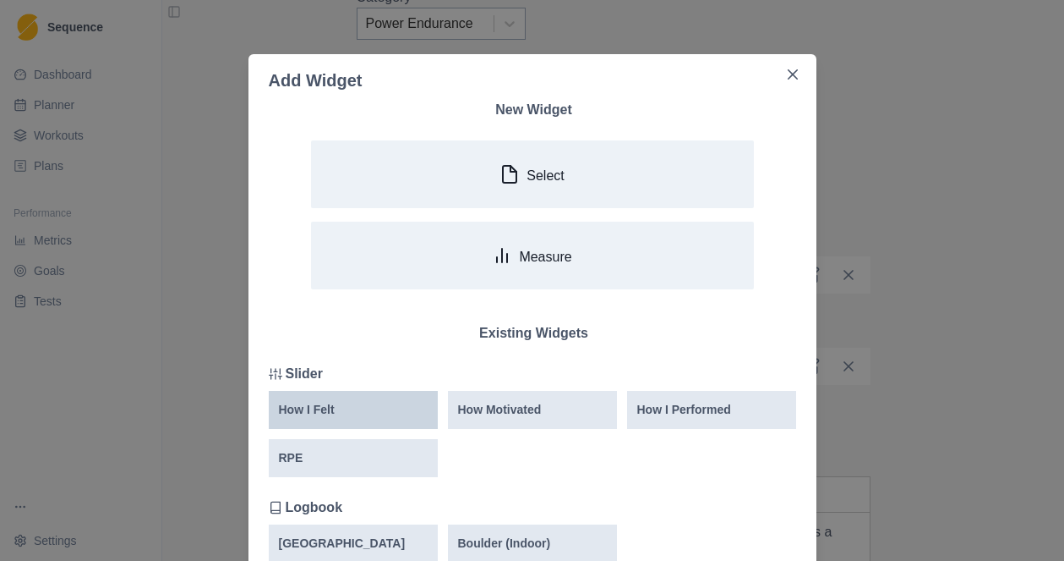
click at [390, 411] on div "How I Felt" at bounding box center [353, 410] width 149 height 18
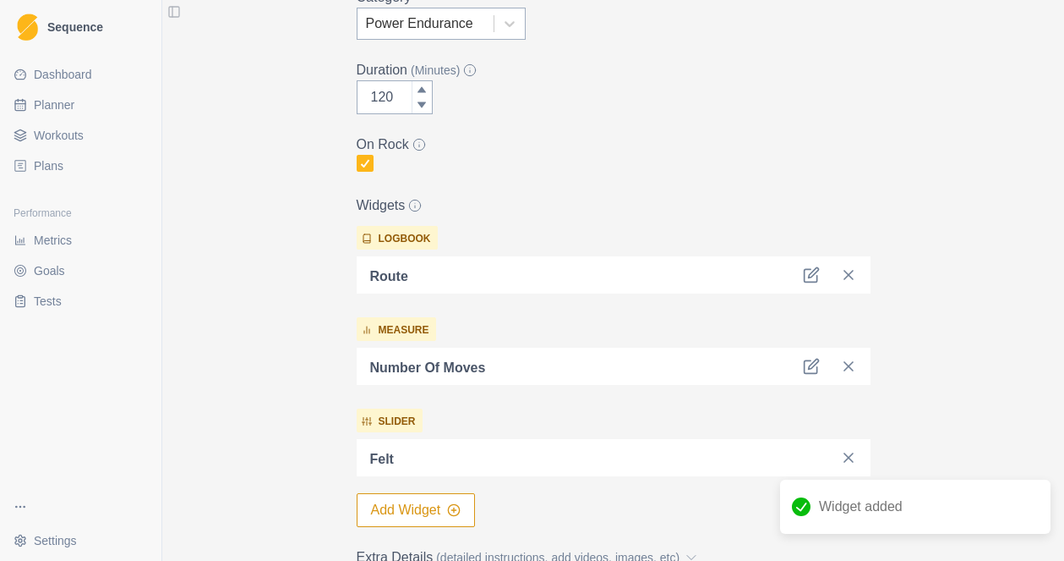
click at [421, 512] on button "Add Widget" at bounding box center [416, 510] width 119 height 34
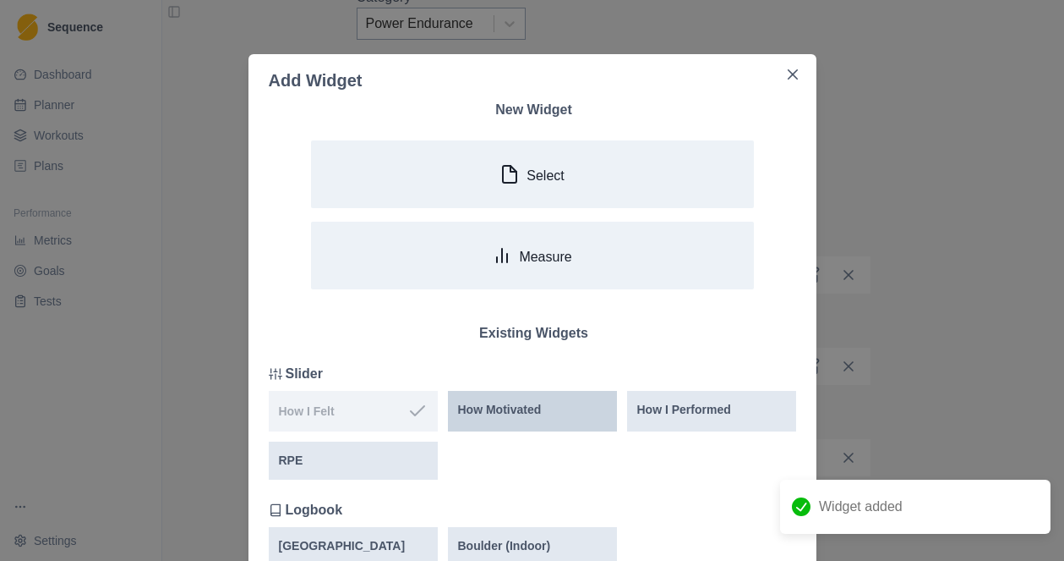
click at [542, 408] on p "How Motivated" at bounding box center [500, 410] width 84 height 18
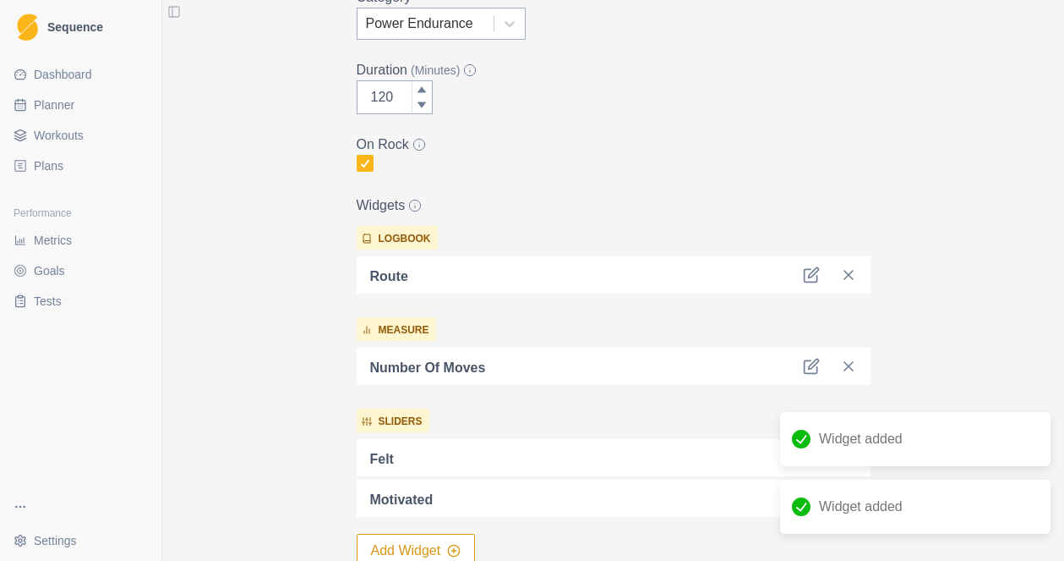
click at [434, 546] on button "Add Widget" at bounding box center [416, 551] width 119 height 34
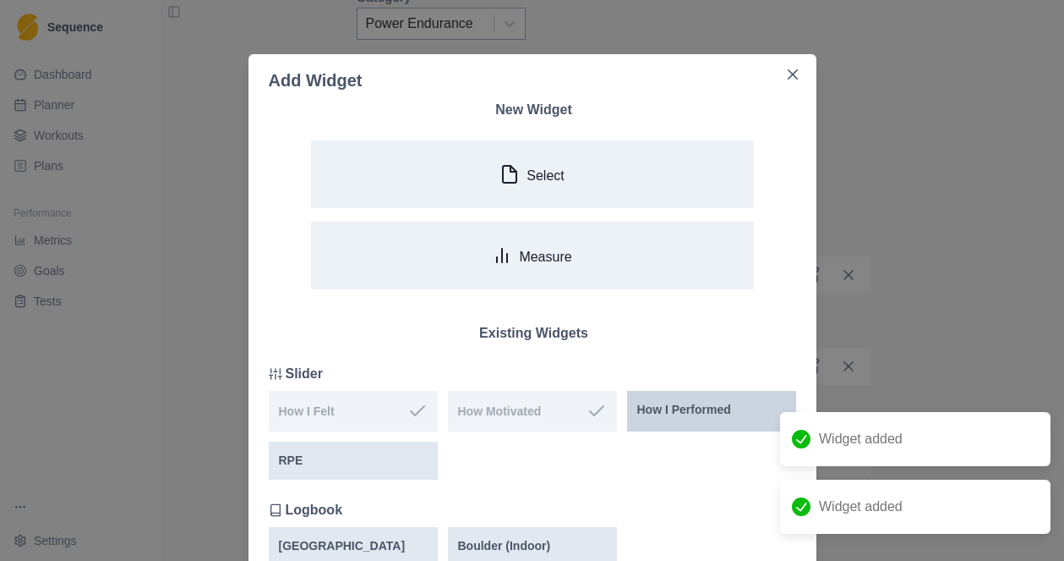
click at [698, 413] on p "How I Performed" at bounding box center [685, 410] width 94 height 18
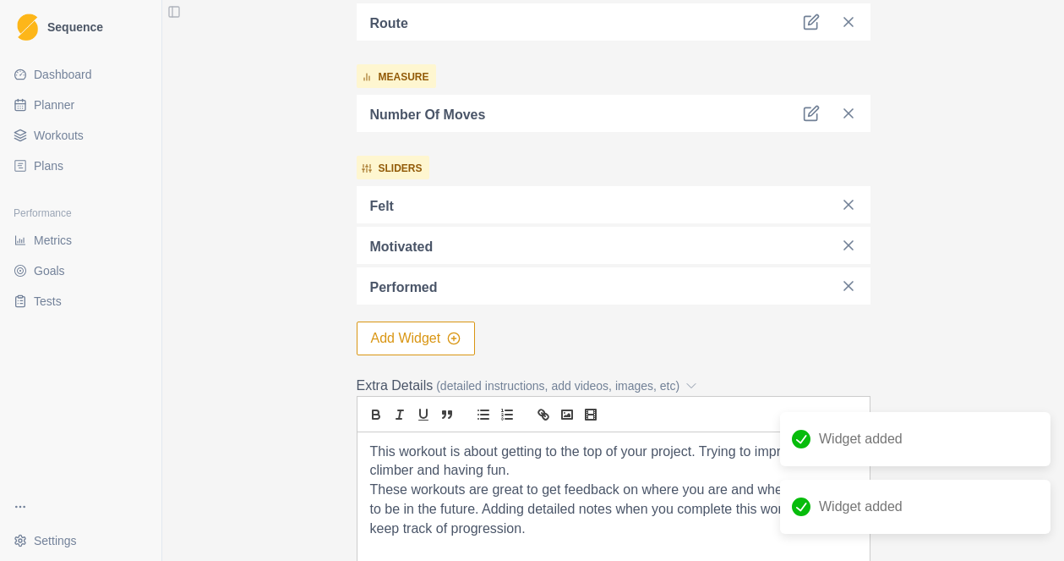
scroll to position [820, 0]
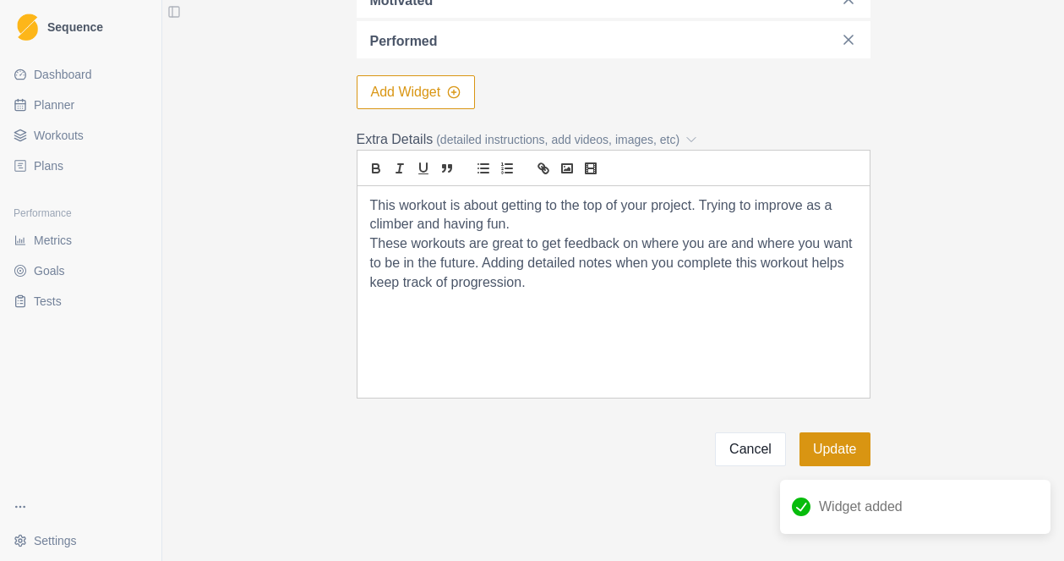
click at [839, 446] on button "Update" at bounding box center [835, 449] width 71 height 34
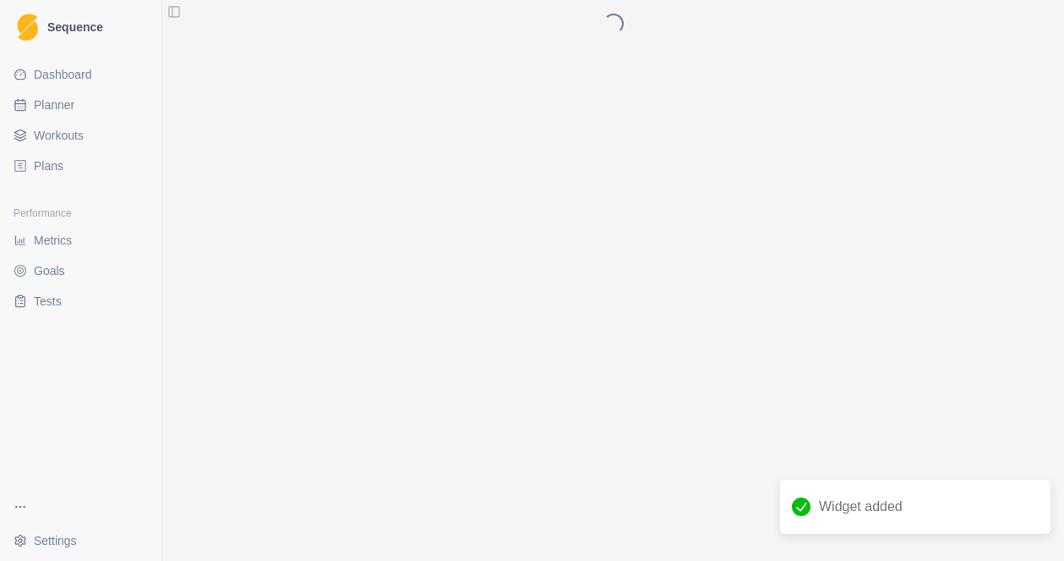
scroll to position [0, 0]
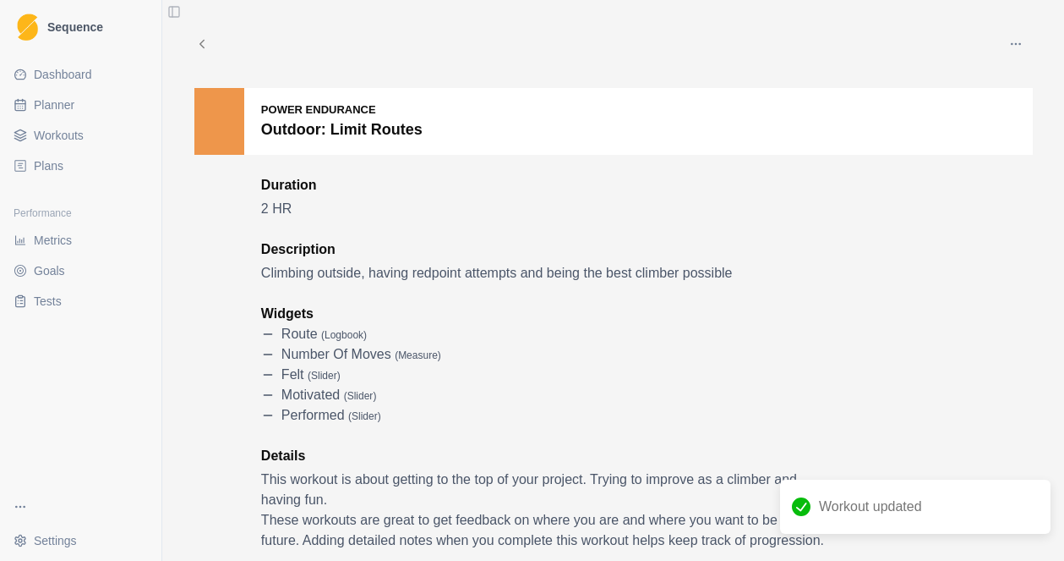
click at [59, 134] on span "Workouts" at bounding box center [59, 135] width 50 height 17
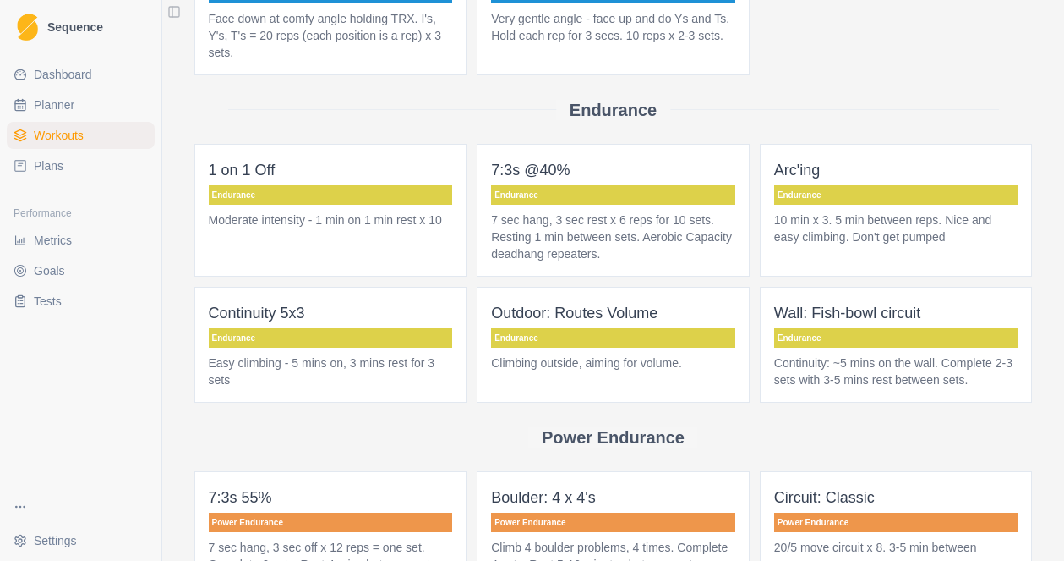
scroll to position [1344, 0]
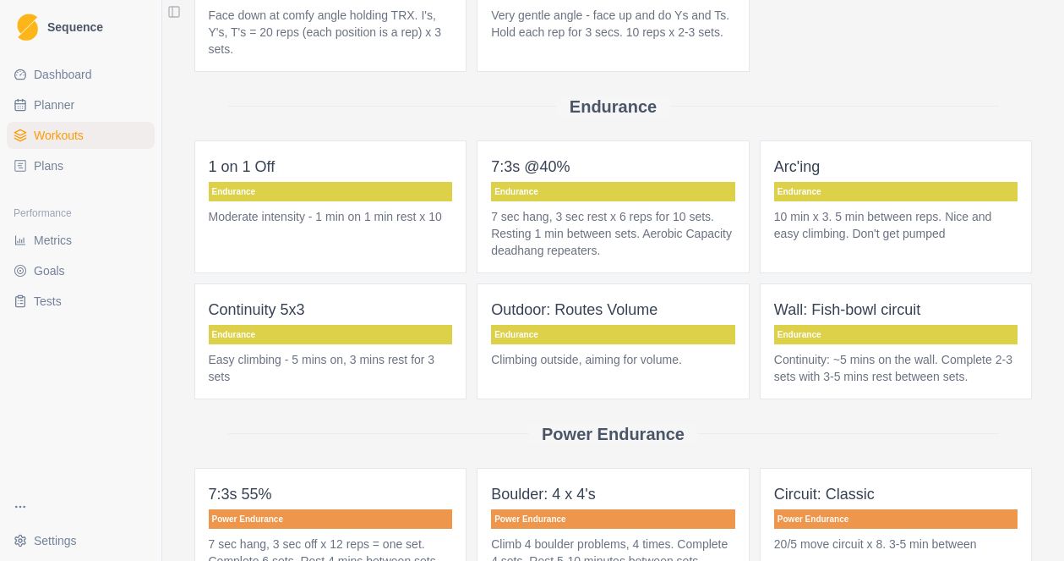
click at [575, 366] on span "Outdoor: Routes Volume Endurance Climbing outside, aiming for volume." at bounding box center [613, 341] width 273 height 116
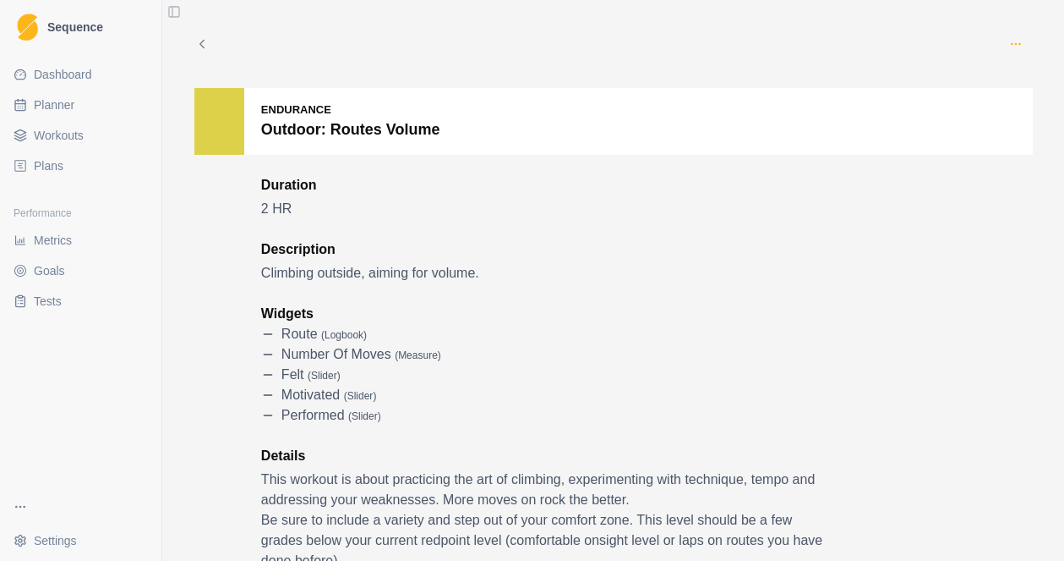
click at [1020, 46] on icon "button" at bounding box center [1017, 44] width 14 height 14
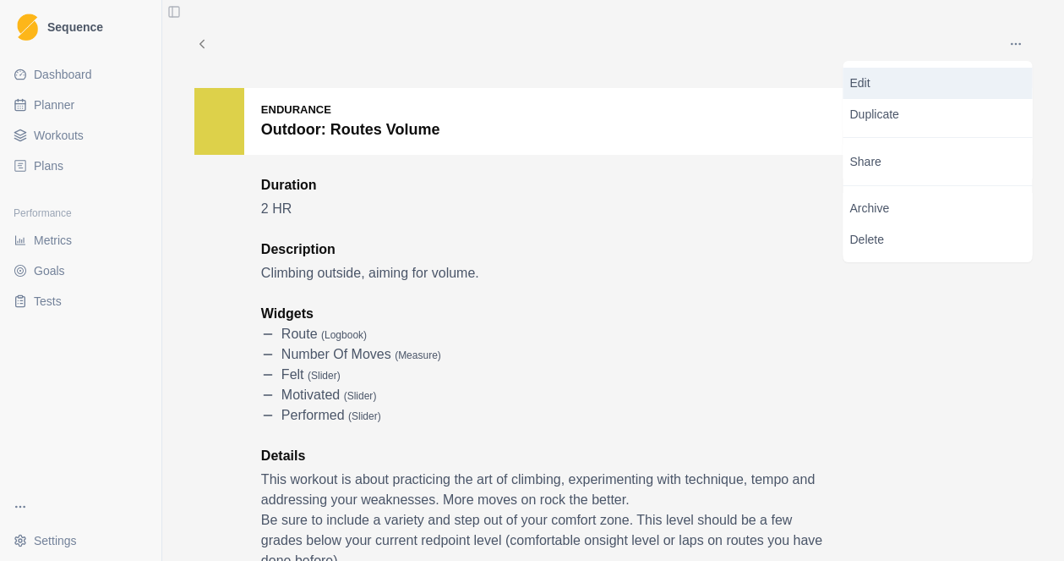
click at [875, 83] on p "Edit" at bounding box center [939, 83] width 176 height 18
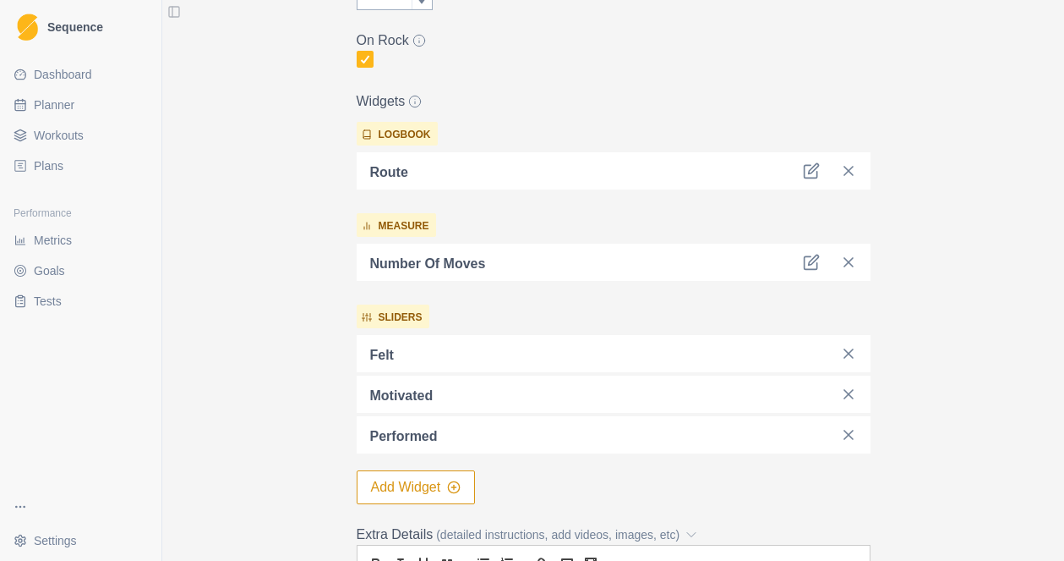
scroll to position [435, 0]
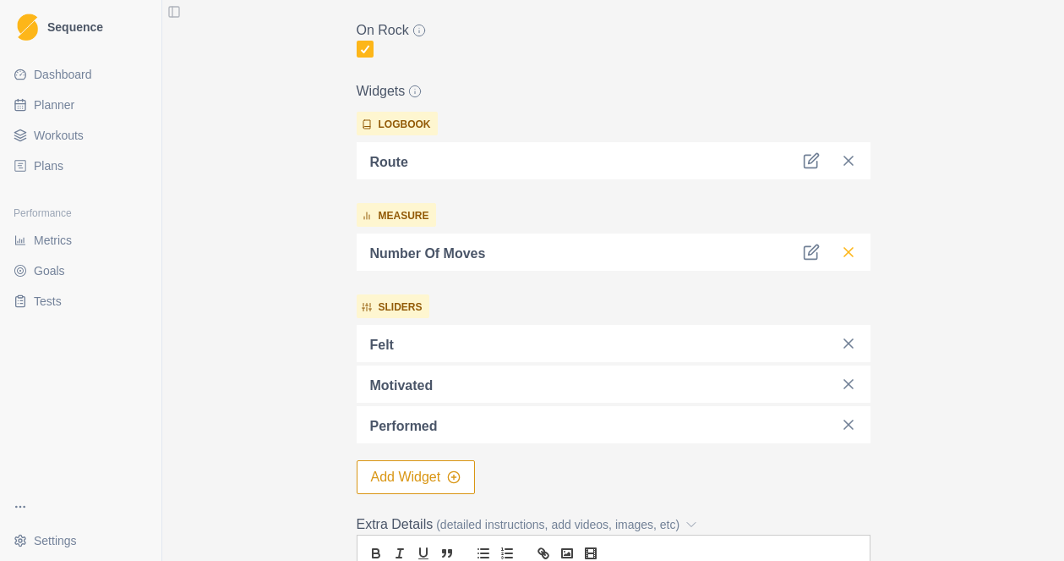
click at [851, 250] on icon at bounding box center [848, 252] width 17 height 17
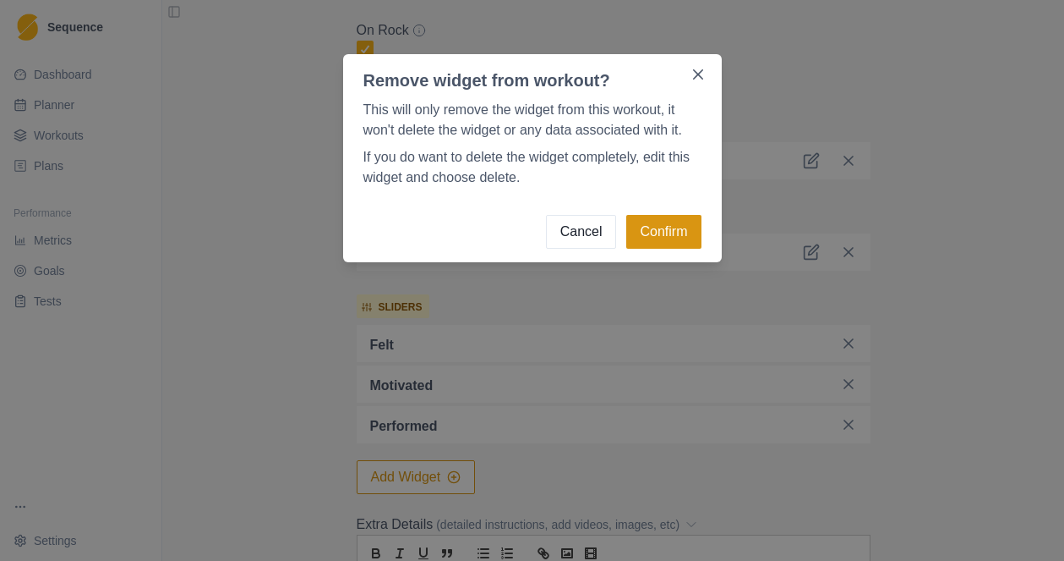
click at [665, 227] on button "Confirm" at bounding box center [664, 232] width 74 height 34
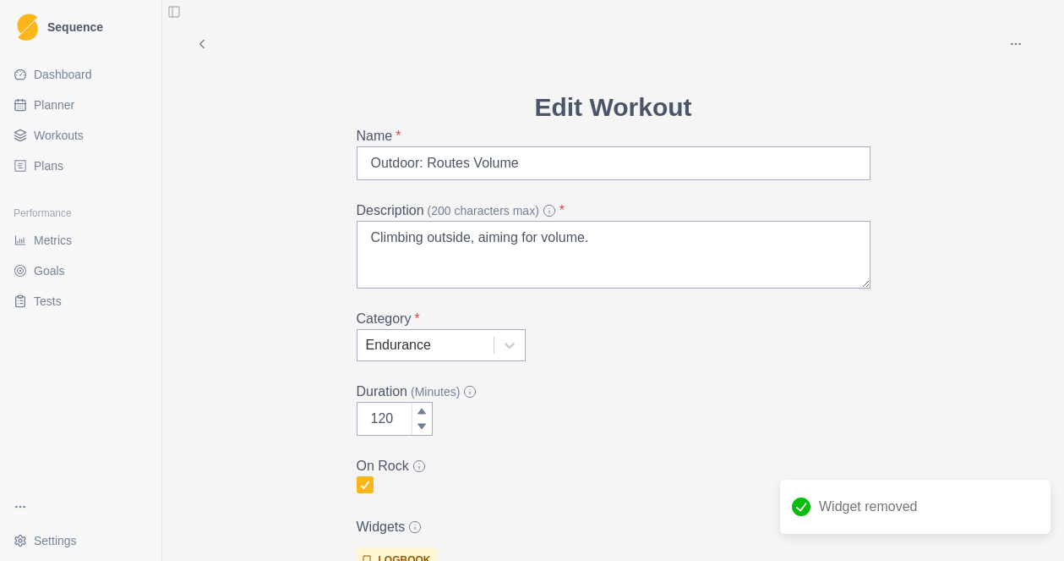
scroll to position [729, 0]
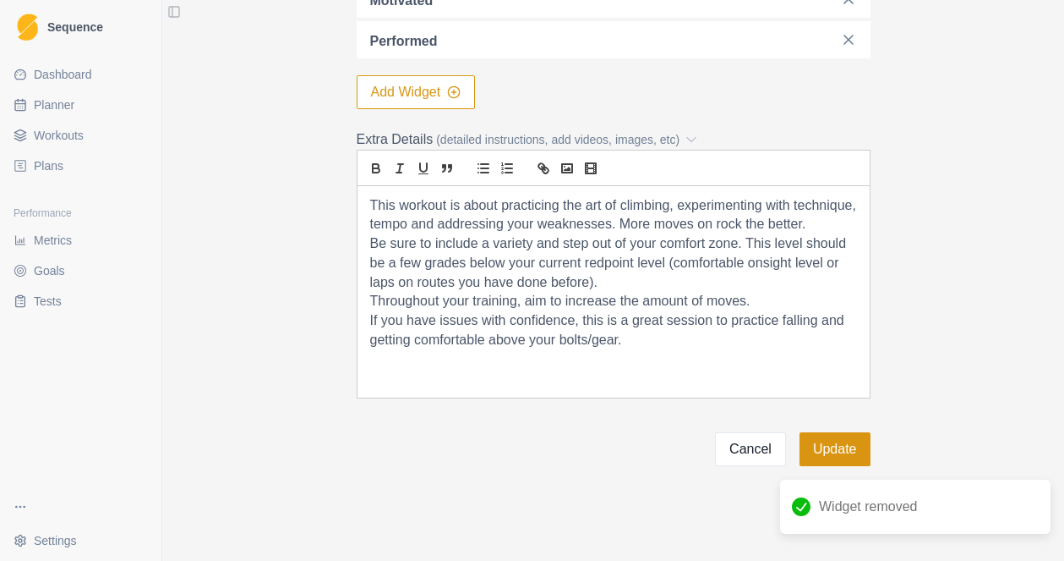
click at [852, 448] on button "Update" at bounding box center [835, 449] width 71 height 34
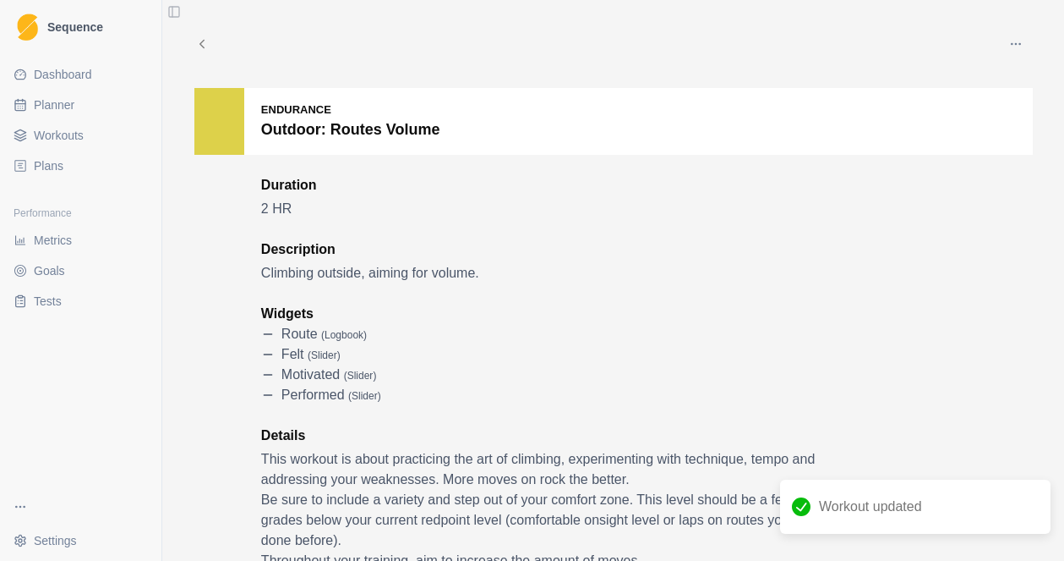
click at [63, 134] on span "Workouts" at bounding box center [59, 135] width 50 height 17
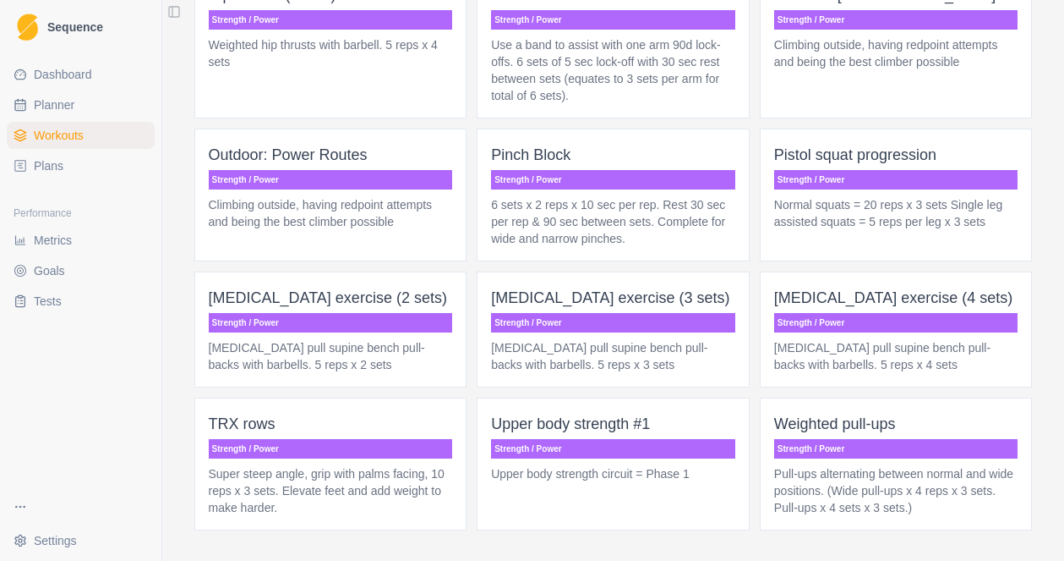
scroll to position [3734, 0]
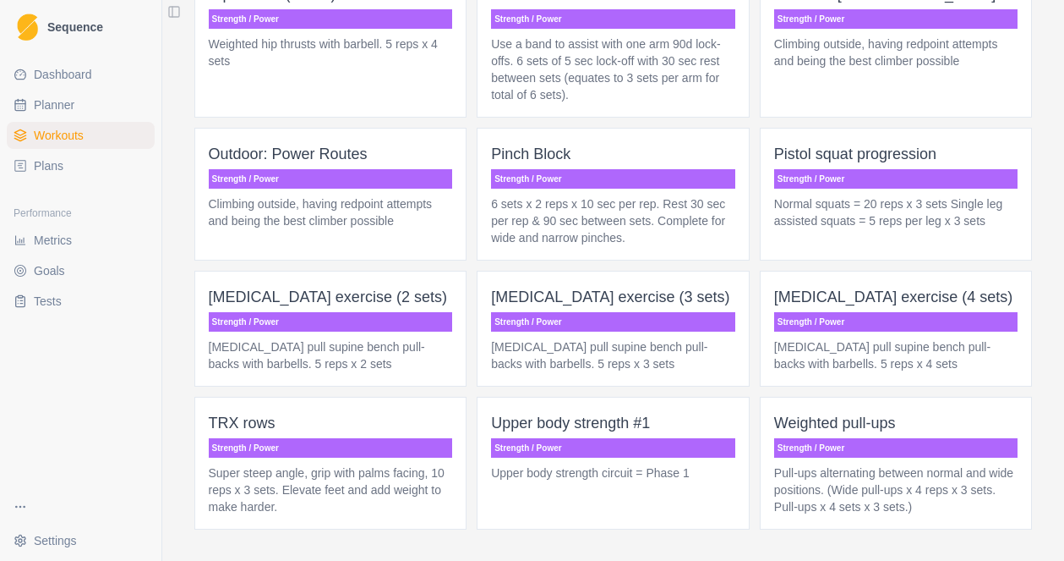
click at [388, 256] on span "Outdoor: Power Routes Strength / Power Climbing outside, having redpoint attemp…" at bounding box center [330, 194] width 273 height 133
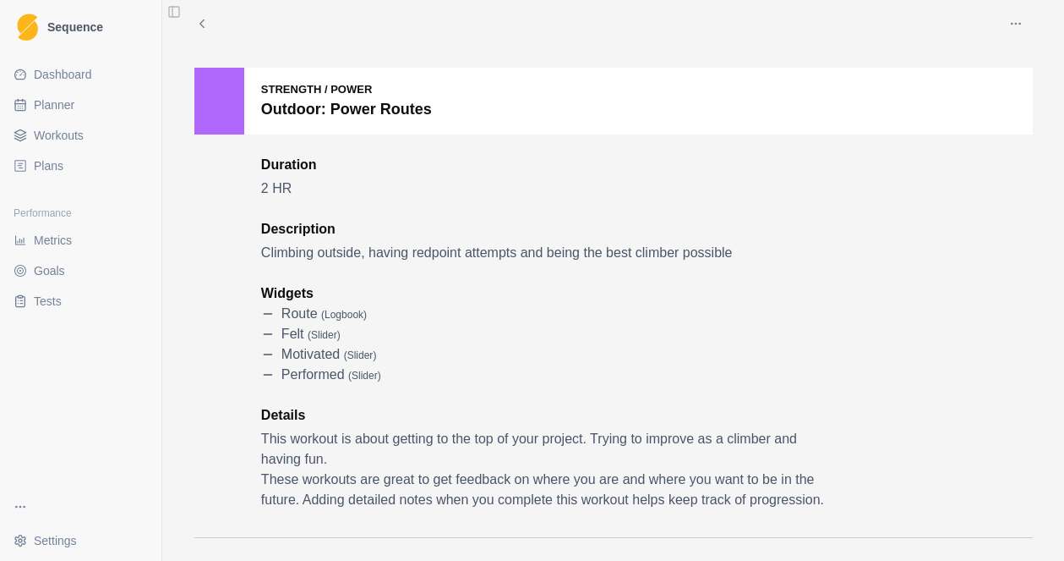
scroll to position [22, 0]
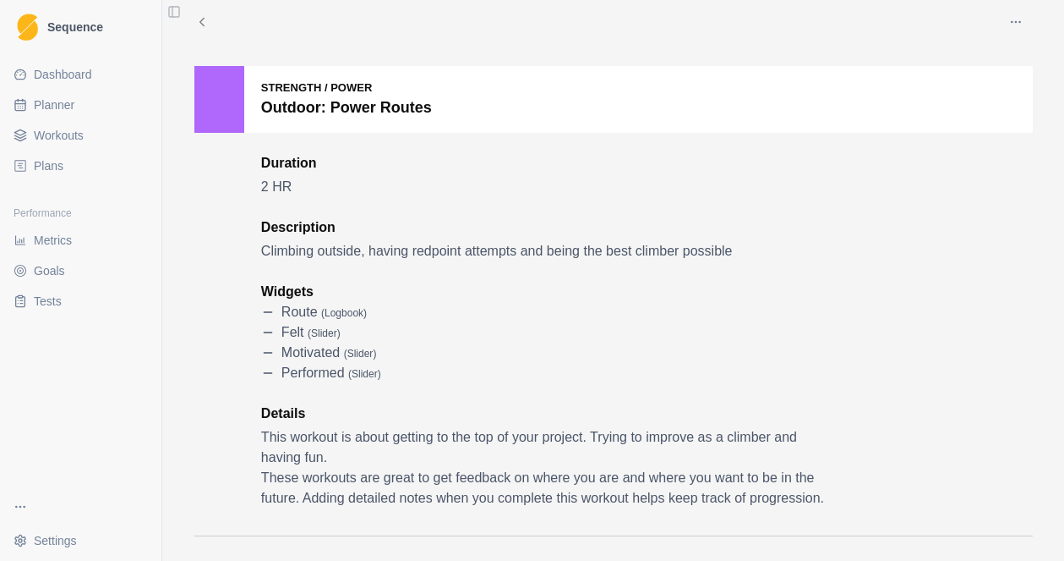
click at [48, 134] on span "Workouts" at bounding box center [59, 135] width 50 height 17
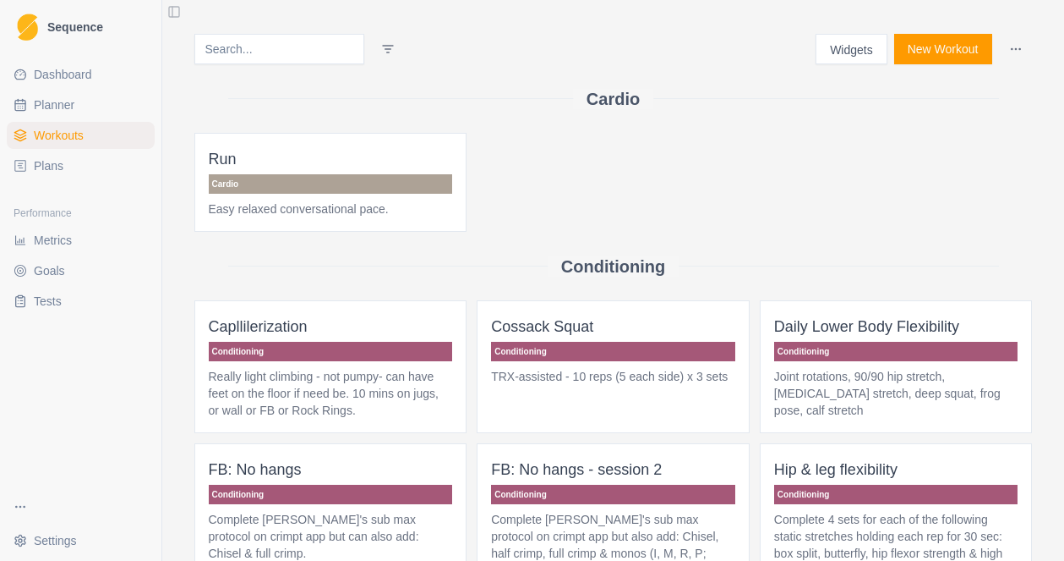
click at [57, 108] on span "Planner" at bounding box center [54, 104] width 41 height 17
select select "month"
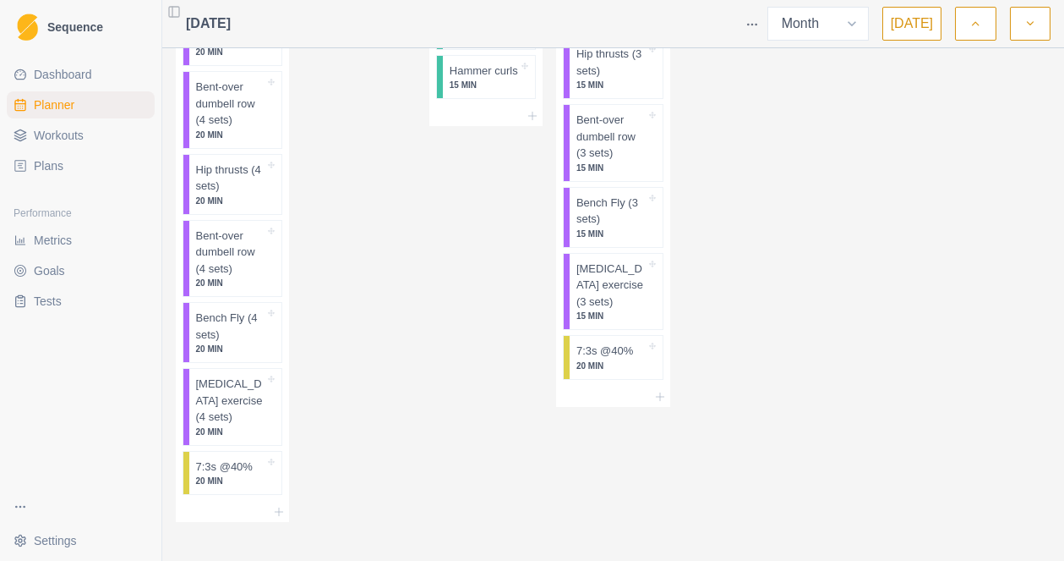
scroll to position [2407, 0]
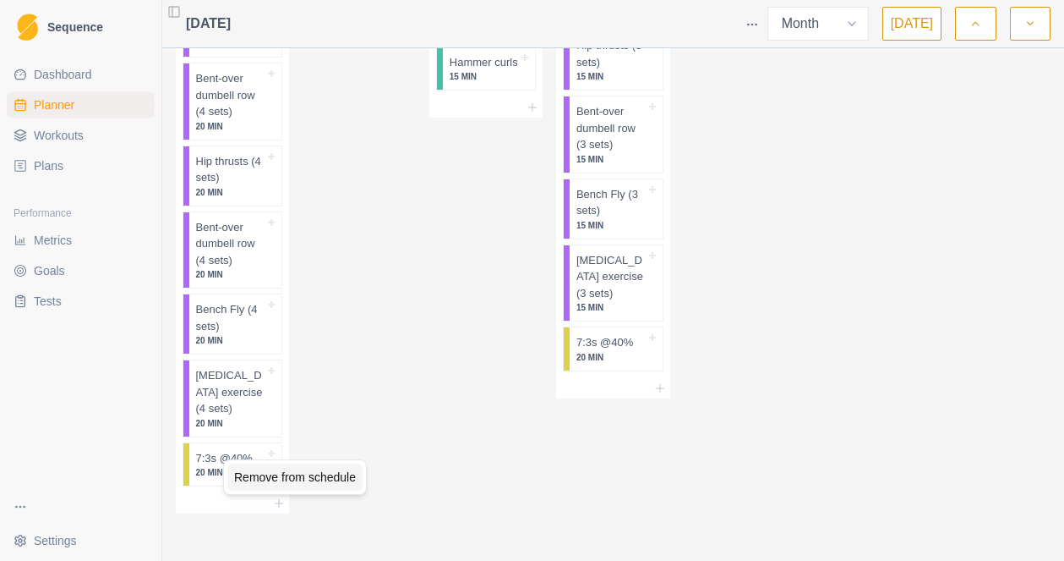
click at [271, 479] on div "Remove from schedule" at bounding box center [294, 476] width 135 height 27
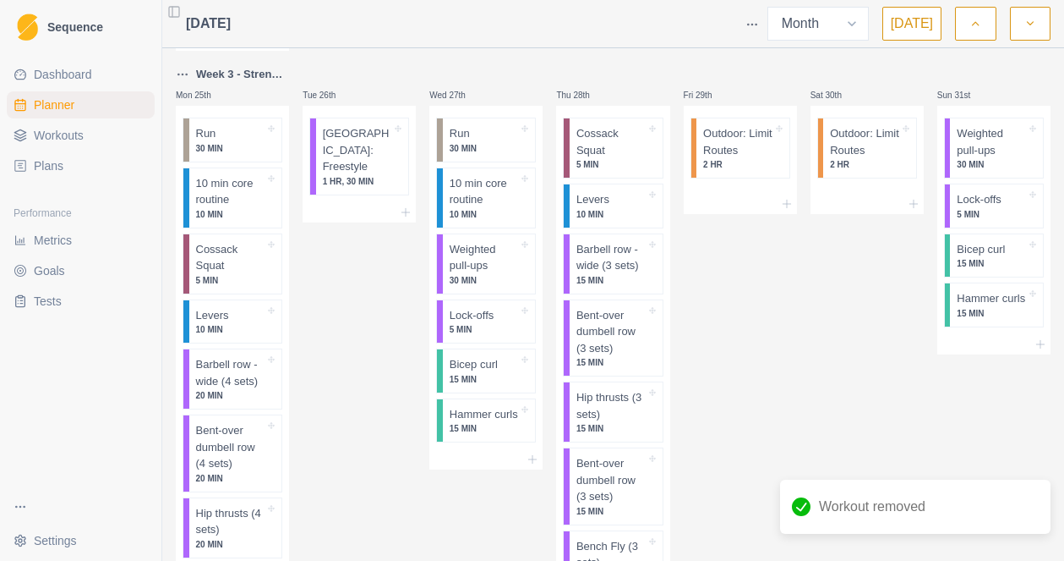
scroll to position [2025, 0]
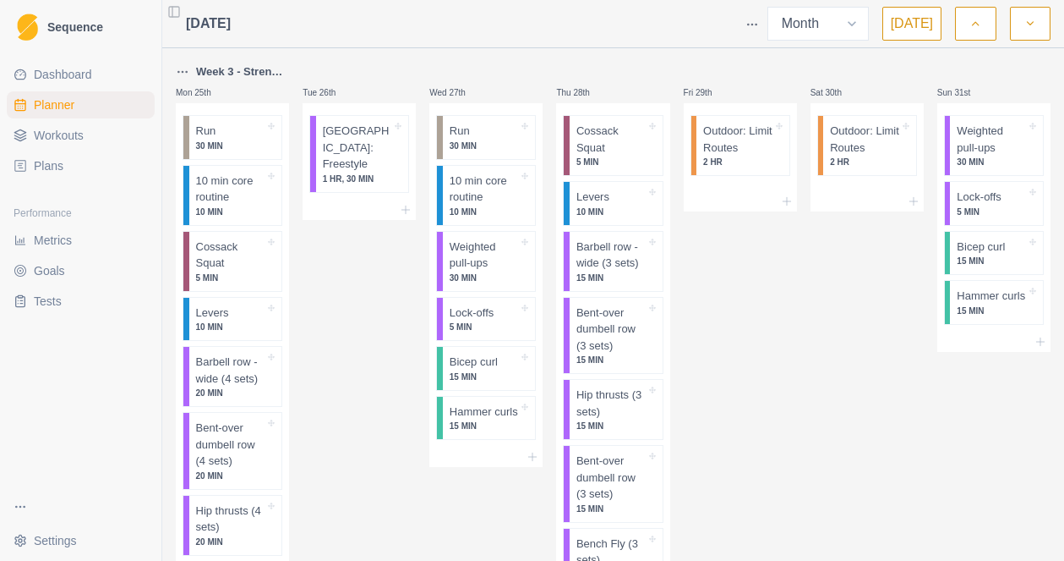
click at [1022, 34] on button "button" at bounding box center [1030, 24] width 41 height 34
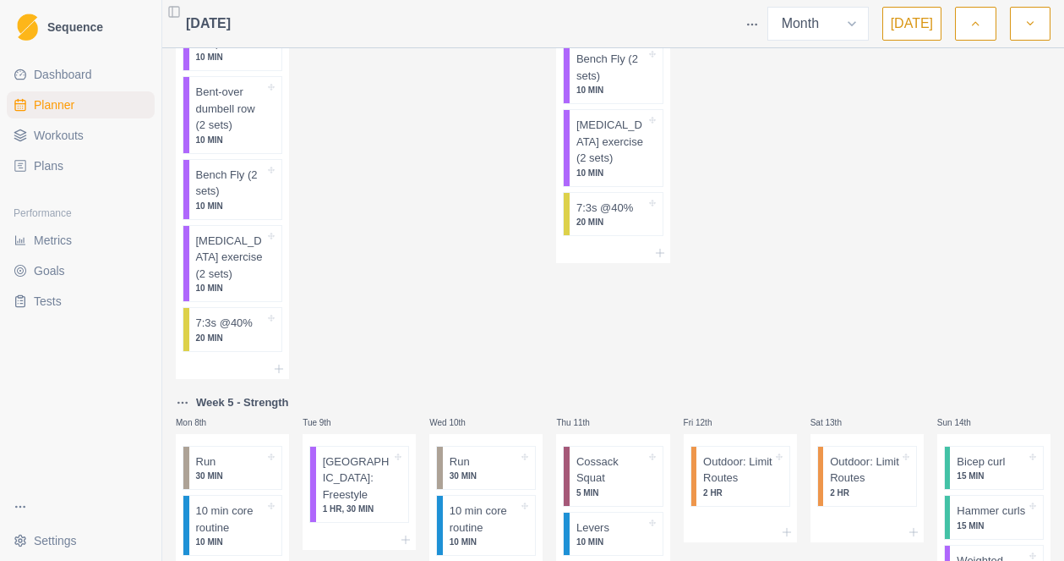
scroll to position [462, 0]
click at [267, 345] on div "Remove from schedule" at bounding box center [289, 347] width 135 height 27
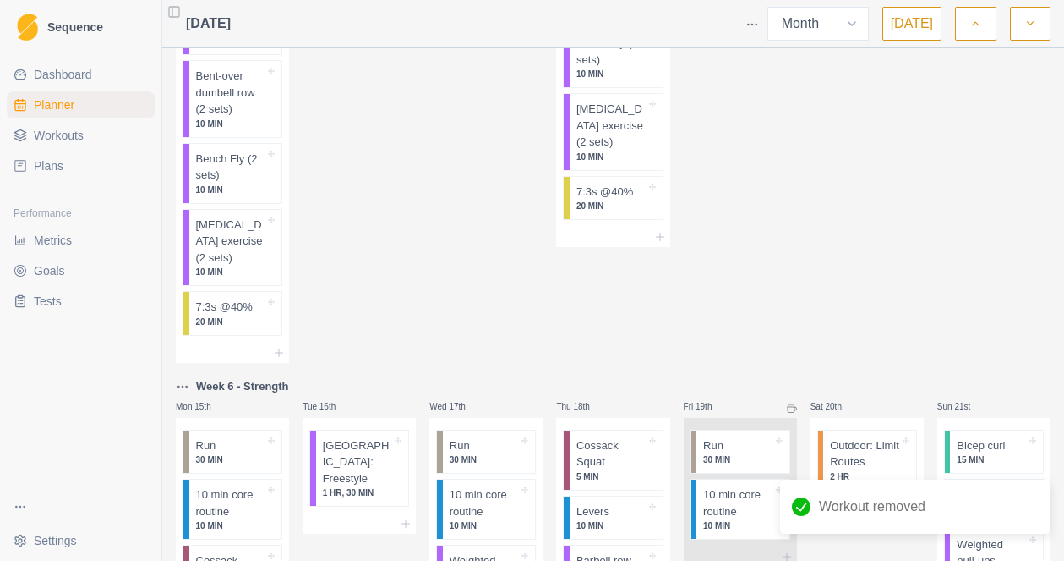
scroll to position [1245, 0]
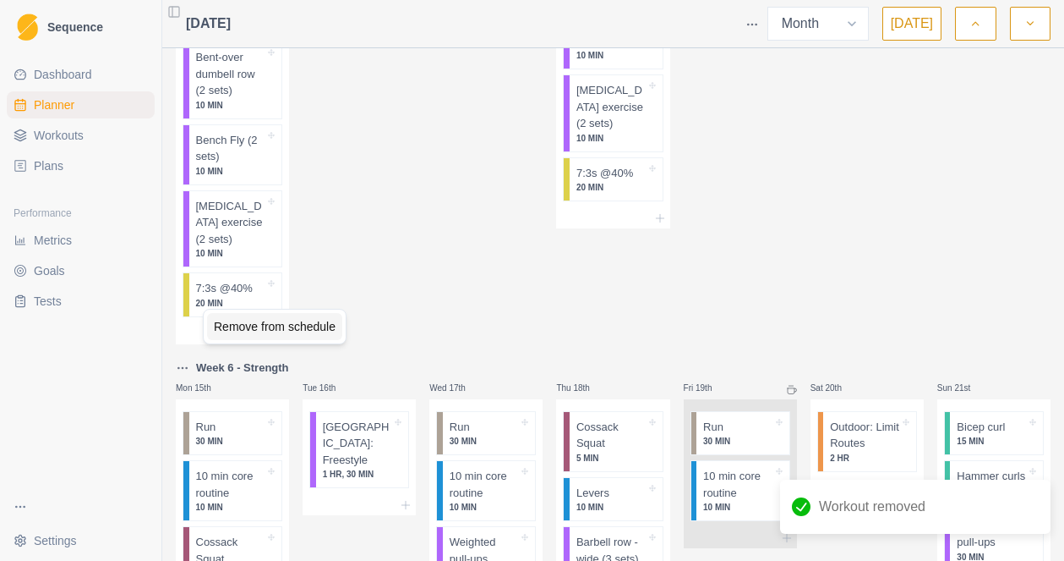
click at [239, 326] on div "Remove from schedule" at bounding box center [274, 326] width 135 height 27
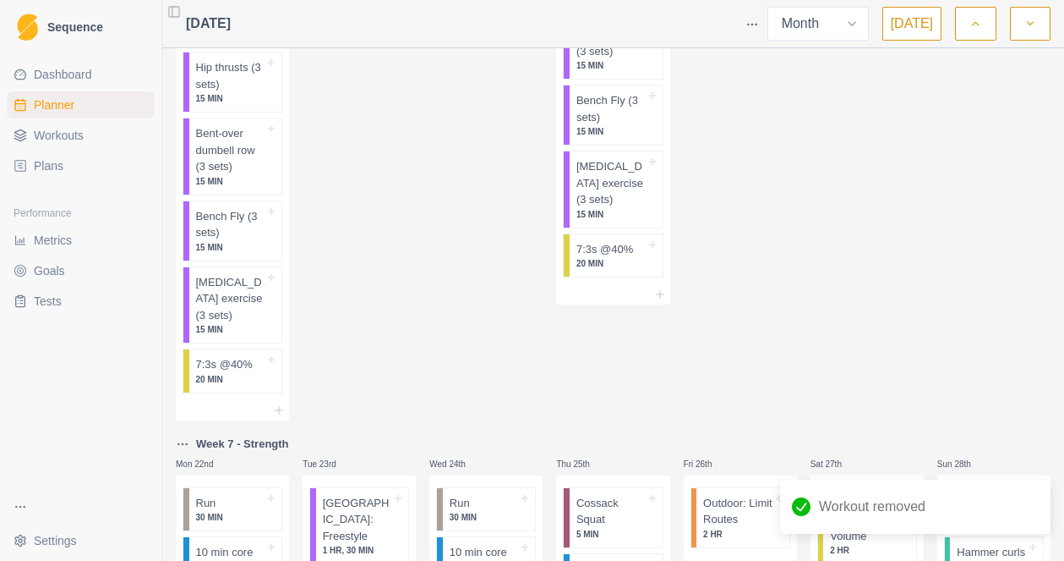
scroll to position [1924, 0]
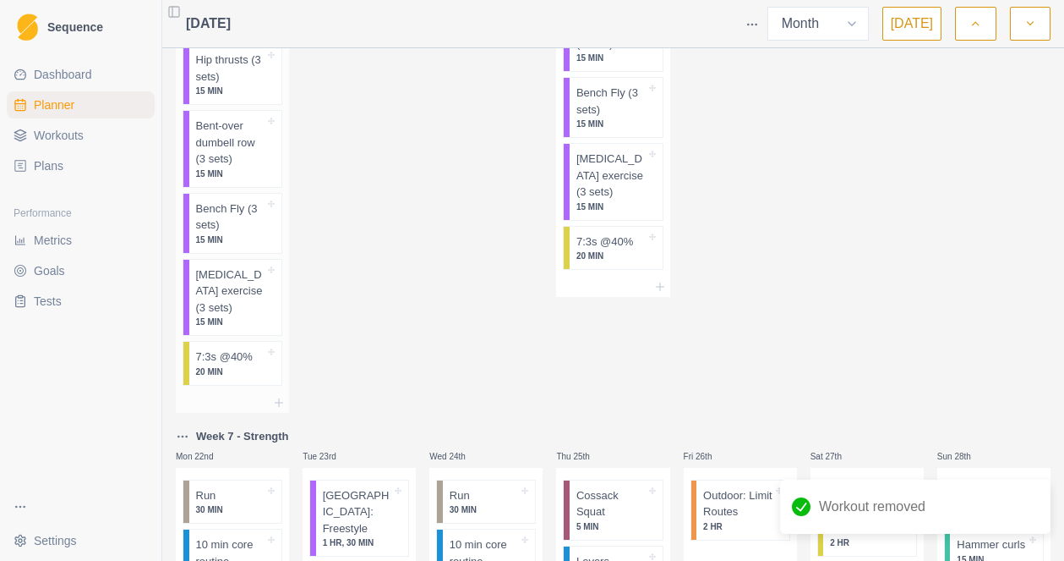
click at [239, 362] on p "7:3s @40%" at bounding box center [224, 356] width 57 height 17
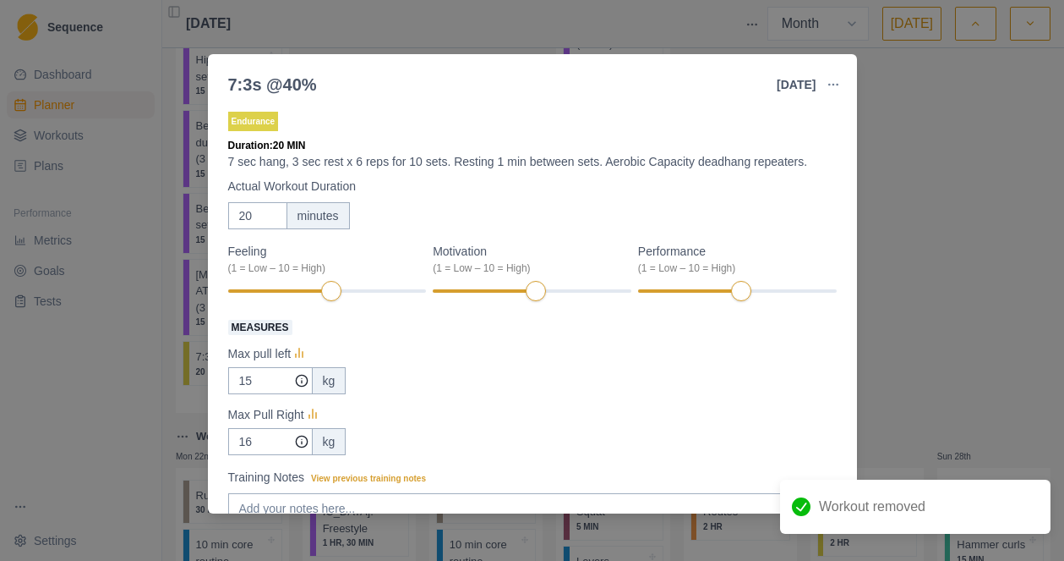
click at [949, 262] on div "7:3s @40% [DATE] Link To Goal View Workout Metrics Edit Original Workout Resche…" at bounding box center [532, 280] width 1064 height 561
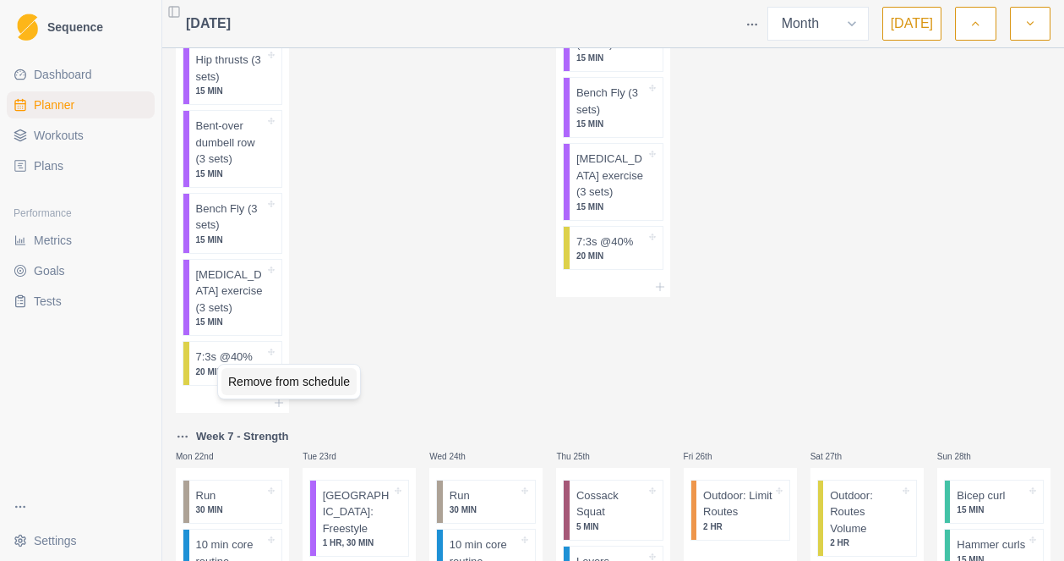
click at [281, 380] on div "Remove from schedule" at bounding box center [289, 381] width 135 height 27
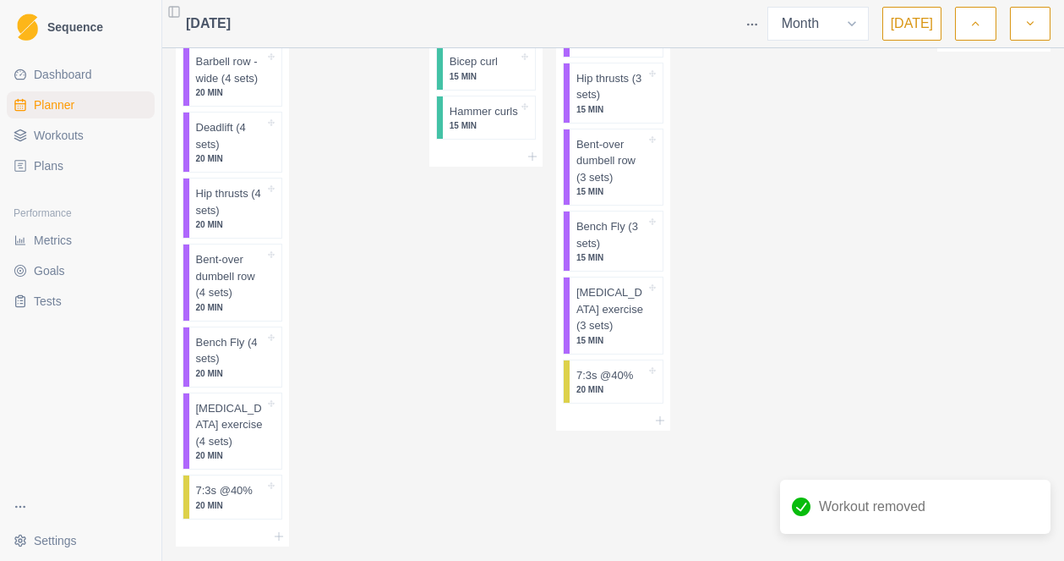
scroll to position [2540, 0]
click at [278, 509] on div "Remove from schedule" at bounding box center [308, 512] width 135 height 27
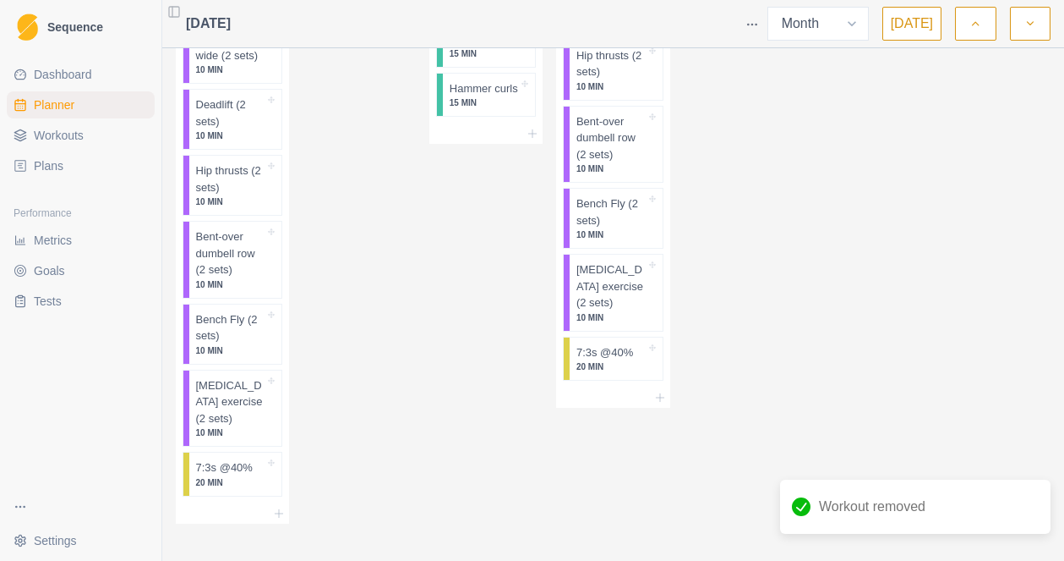
scroll to position [3315, 0]
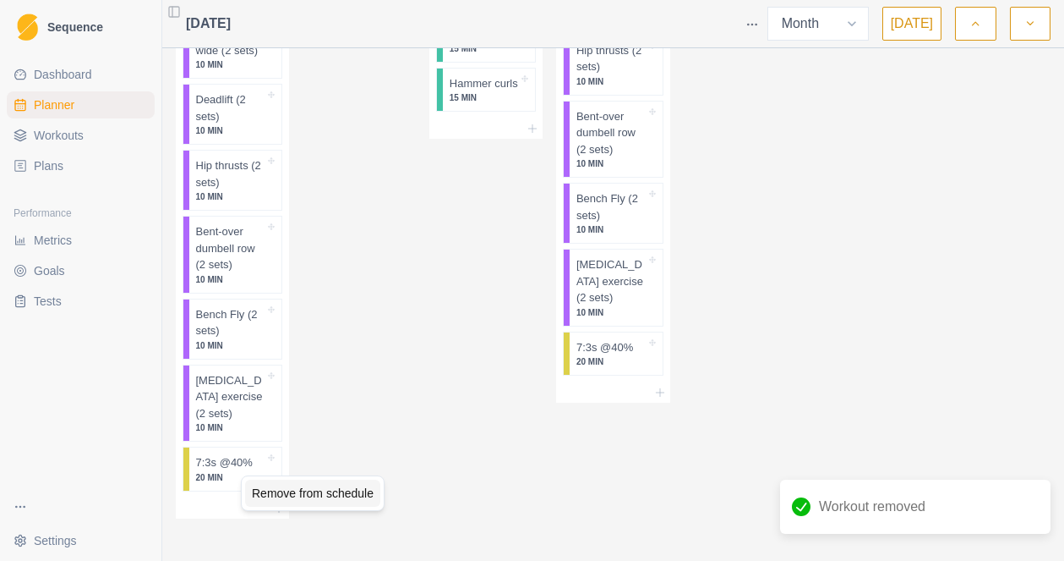
click at [280, 486] on div "Remove from schedule" at bounding box center [312, 492] width 135 height 27
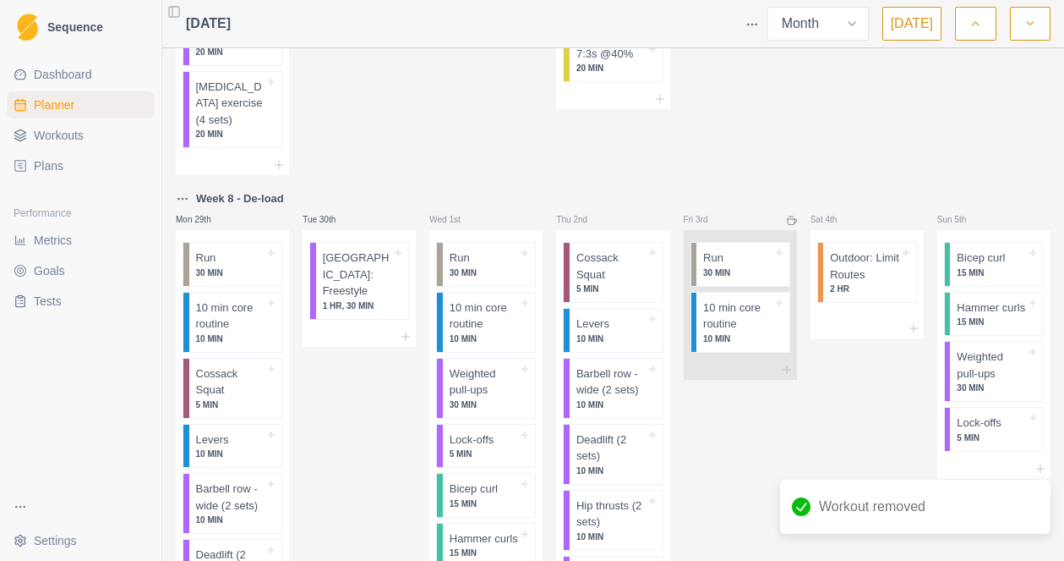
scroll to position [2858, 0]
click at [1032, 21] on icon "button" at bounding box center [1031, 23] width 12 height 17
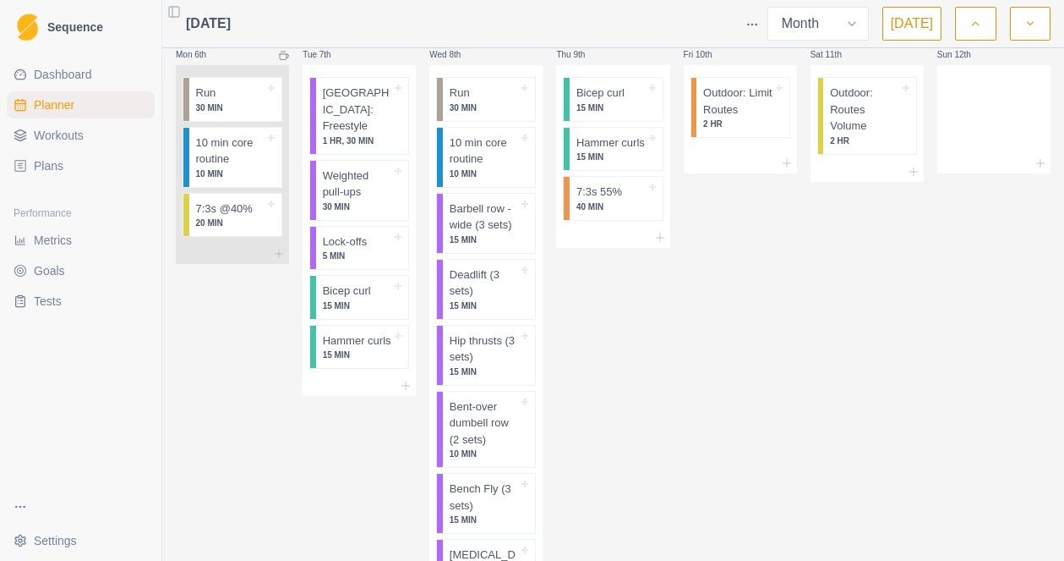
scroll to position [778, 0]
click at [676, 369] on div "Week 8 - De-load Mon 29th Run 30 MIN 10 min core routine 10 MIN Cossack Squat 5…" at bounding box center [613, 207] width 875 height 1858
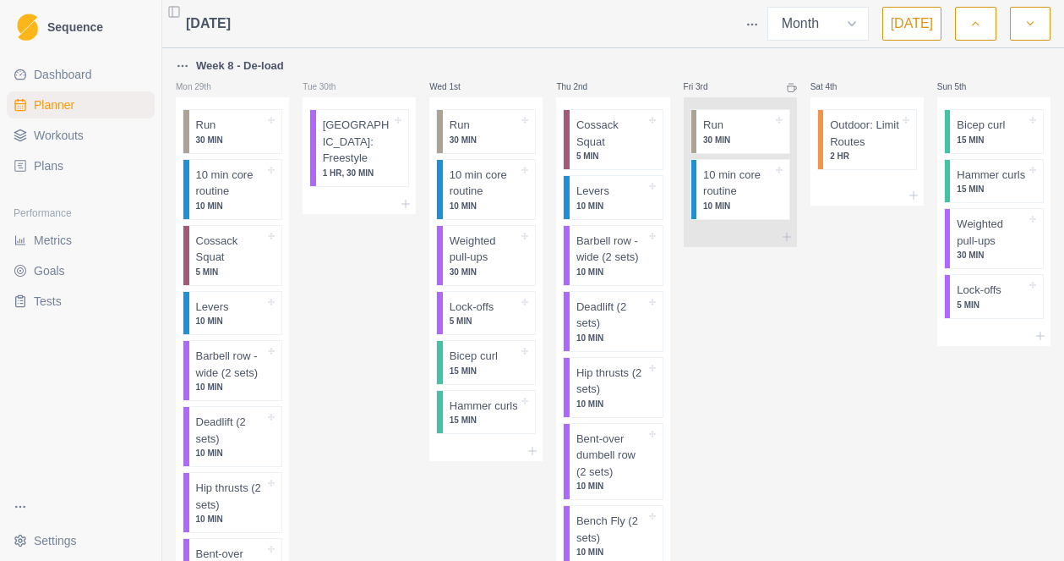
click at [915, 23] on button "[DATE]" at bounding box center [912, 24] width 59 height 34
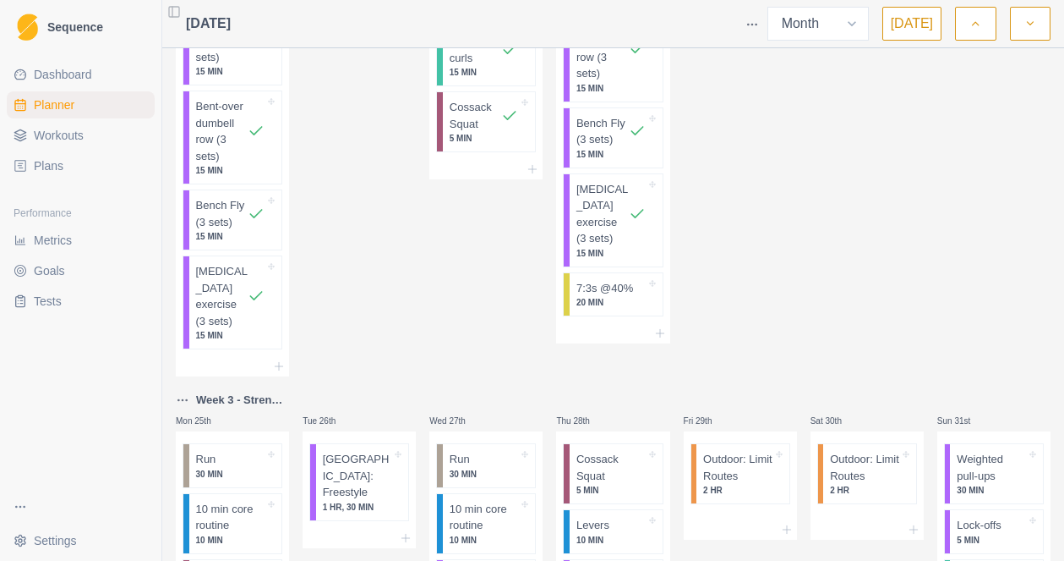
scroll to position [1698, 0]
click at [599, 308] on p "20 MIN" at bounding box center [611, 301] width 69 height 13
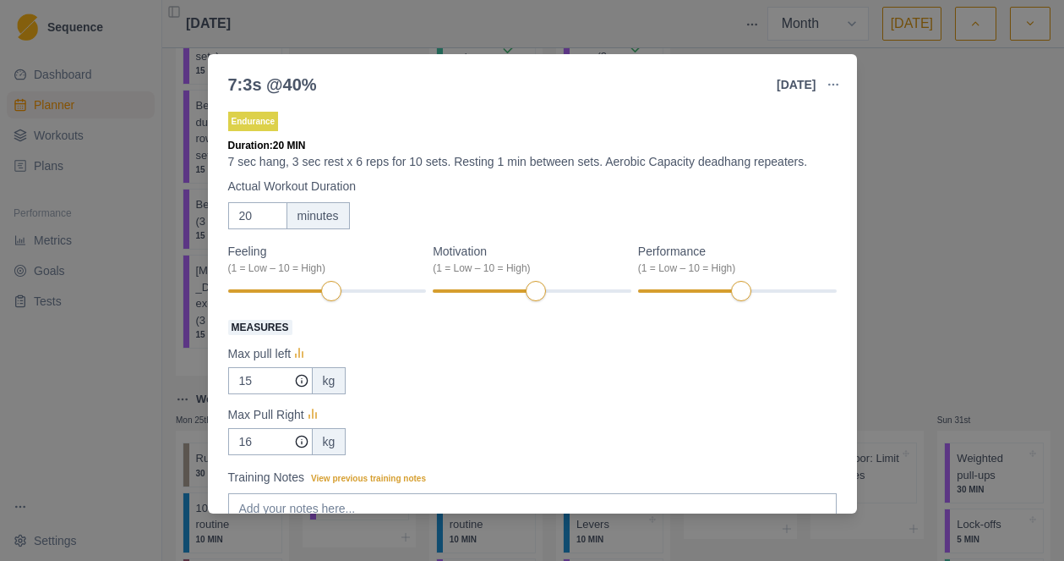
click at [919, 123] on div "7:3s @40% [DATE] Link To Goal View Workout Metrics Edit Original Workout Resche…" at bounding box center [532, 280] width 1064 height 561
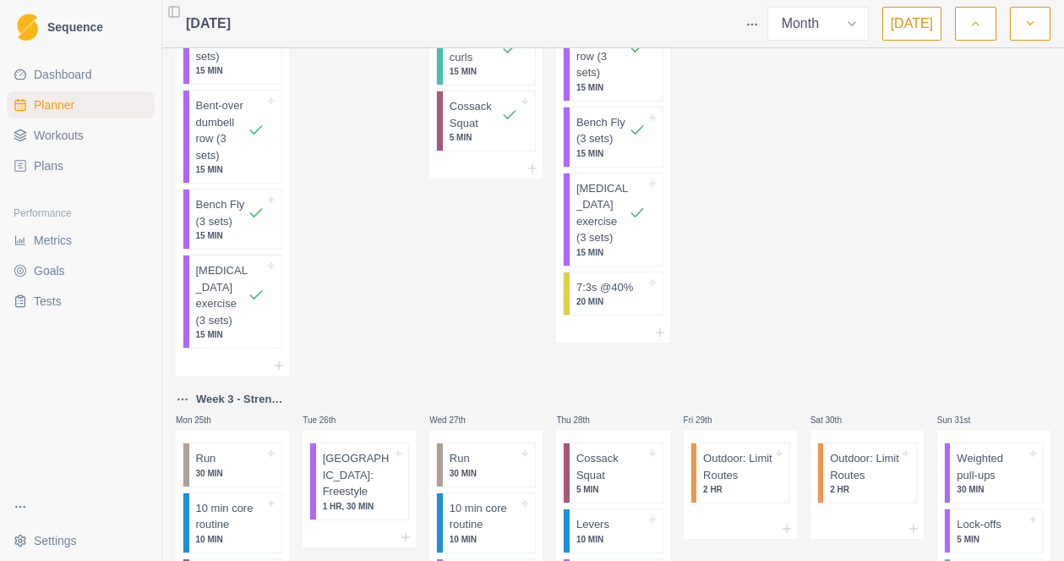
click at [46, 135] on span "Workouts" at bounding box center [59, 135] width 50 height 17
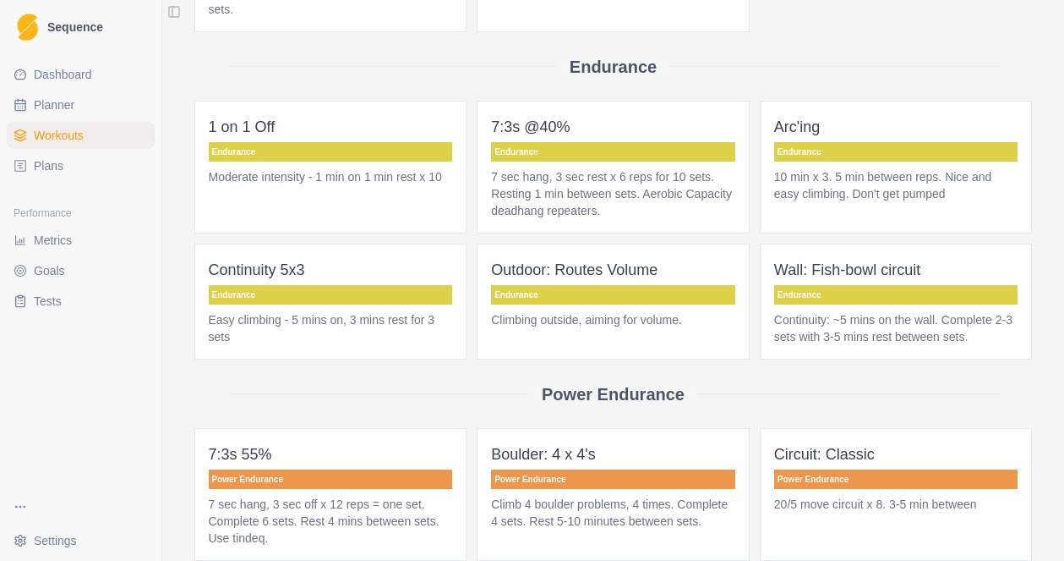
scroll to position [1373, 0]
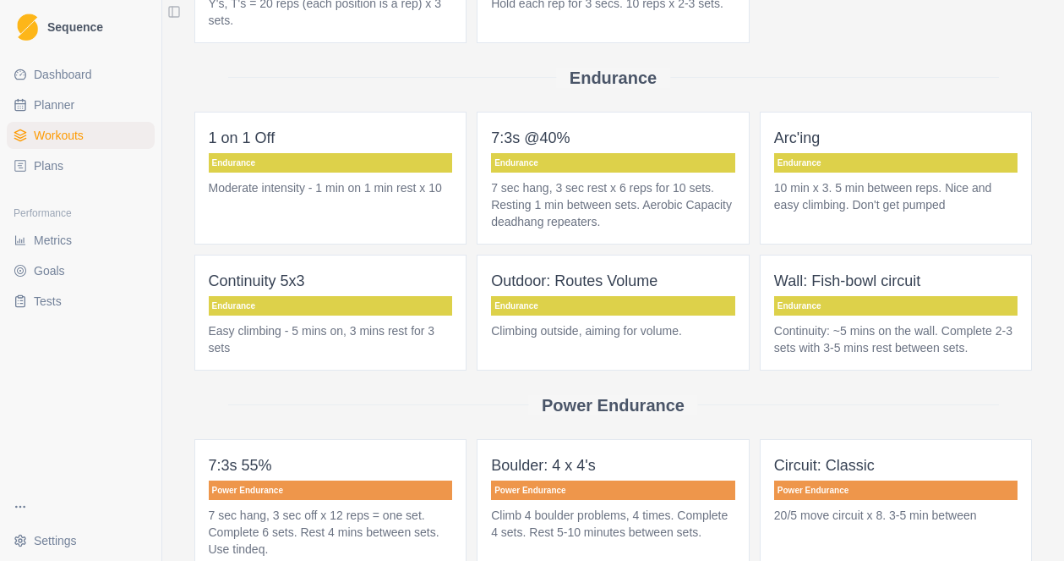
click at [599, 212] on p "7 sec hang, 3 sec rest x 6 reps for 10 sets. Resting 1 min between sets. Aerobi…" at bounding box center [613, 204] width 244 height 51
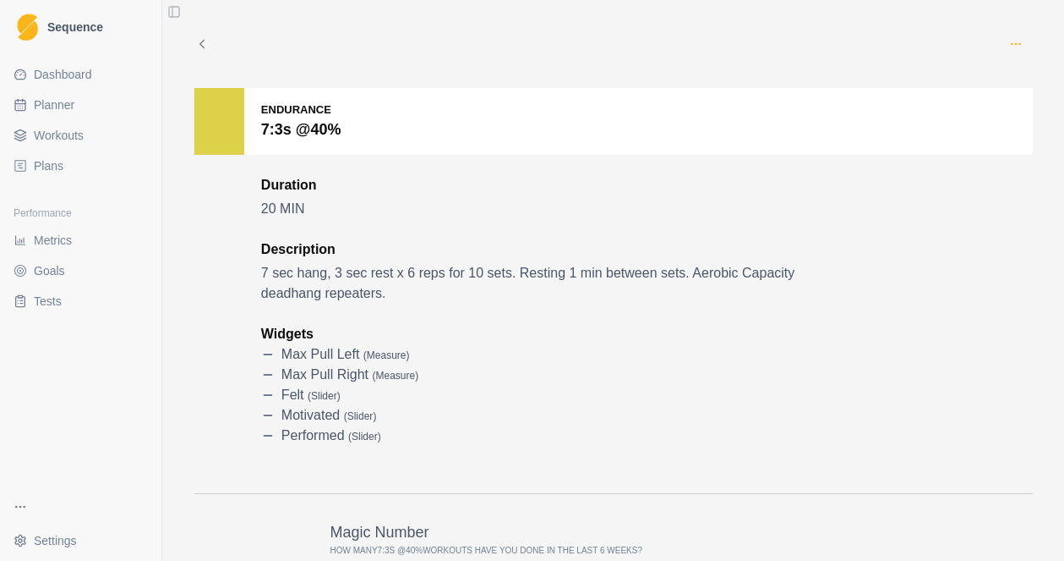
click at [1019, 42] on icon "button" at bounding box center [1017, 44] width 14 height 14
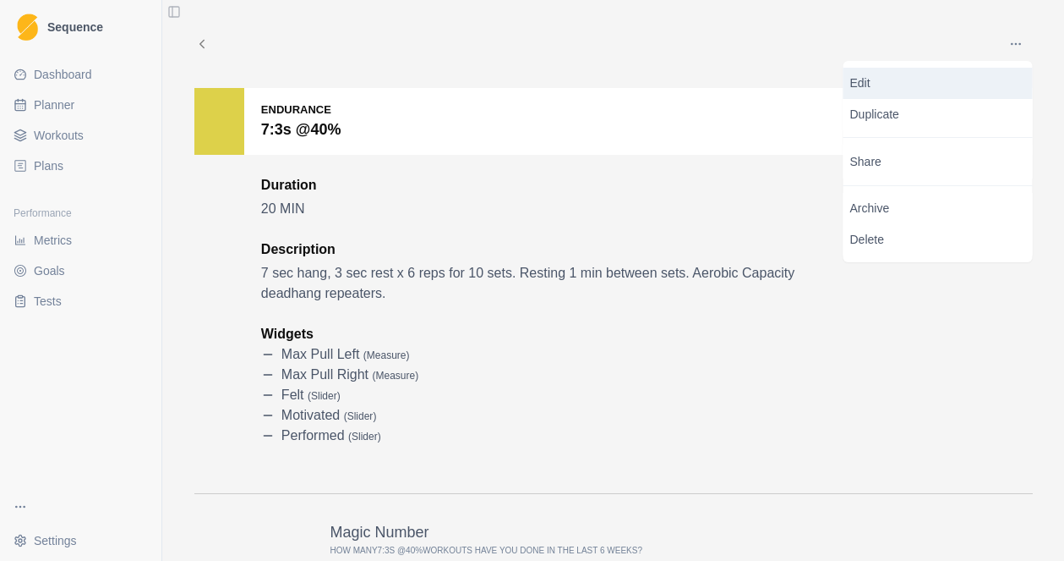
click at [888, 80] on p "Edit" at bounding box center [939, 83] width 176 height 18
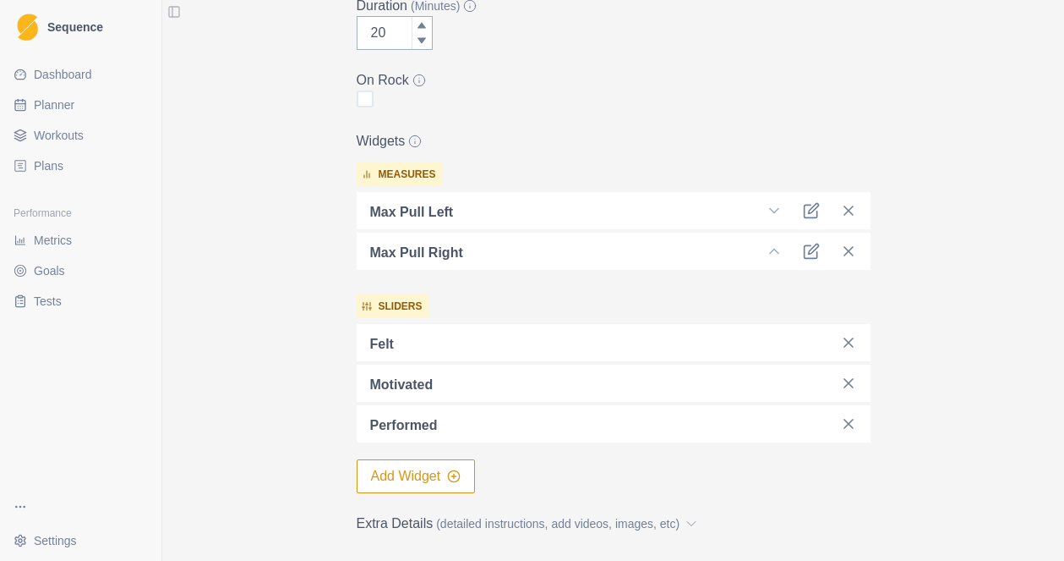
scroll to position [385, 0]
click at [847, 342] on line at bounding box center [849, 343] width 8 height 8
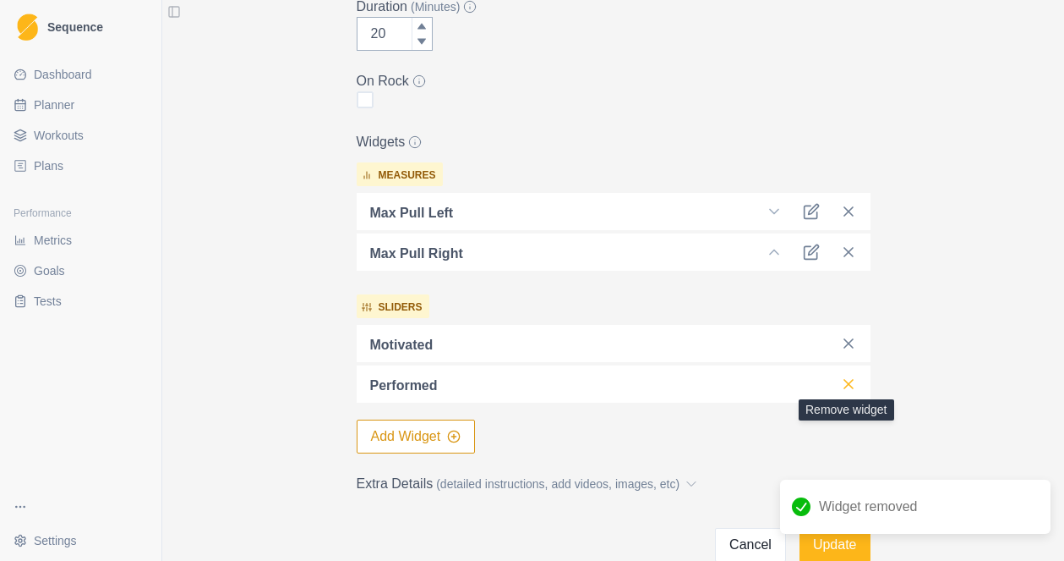
click at [846, 376] on icon at bounding box center [848, 383] width 17 height 17
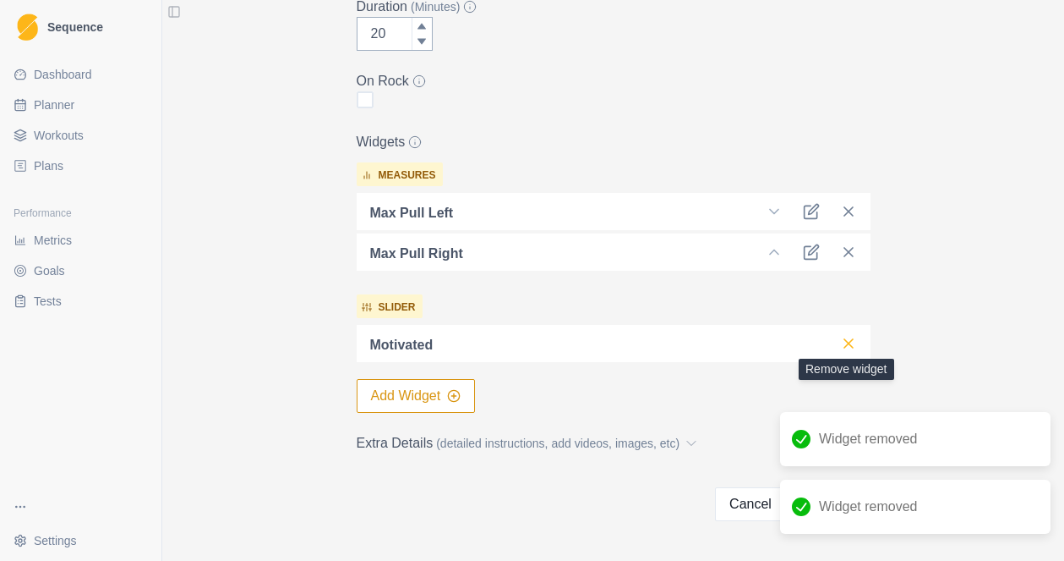
click at [851, 342] on icon at bounding box center [848, 343] width 17 height 17
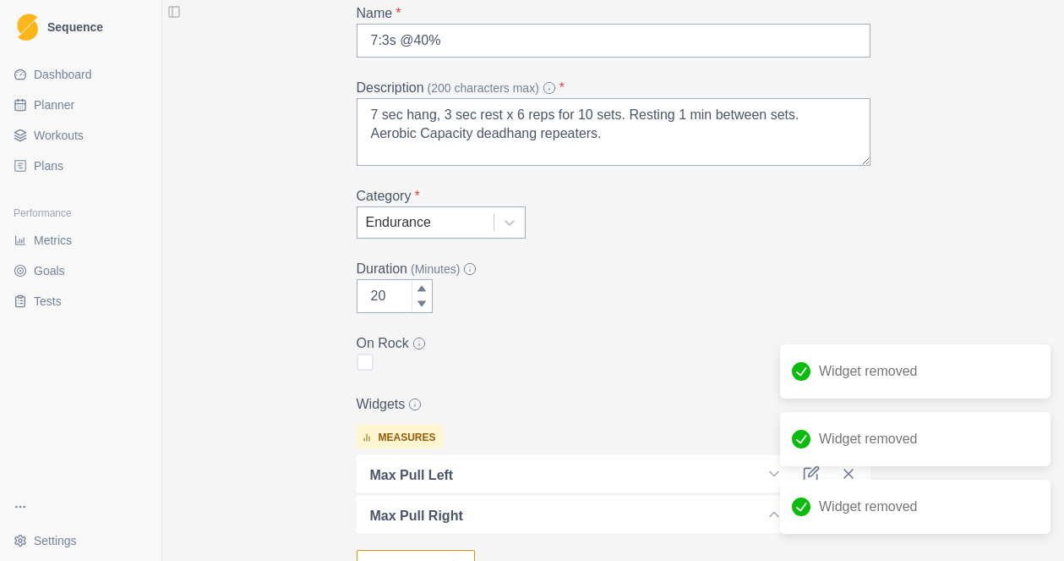
scroll to position [0, 0]
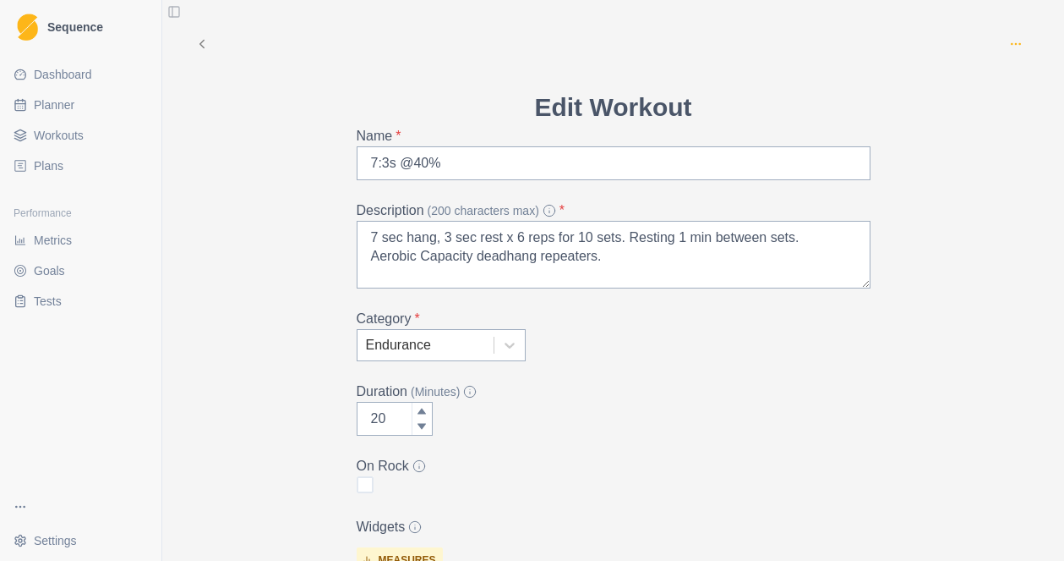
click at [1014, 41] on icon "button" at bounding box center [1017, 44] width 14 height 14
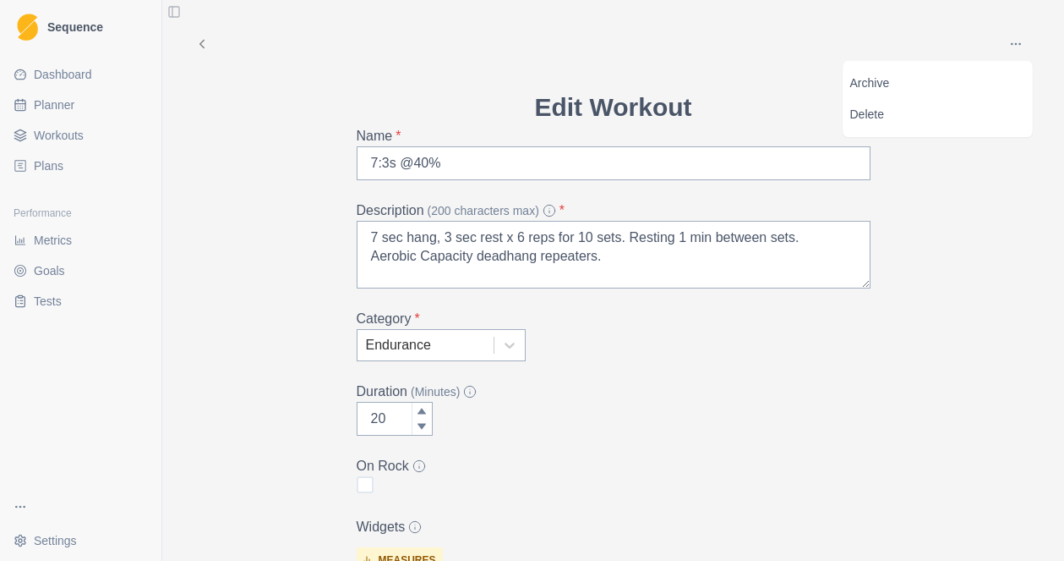
click at [765, 54] on div at bounding box center [605, 44] width 790 height 34
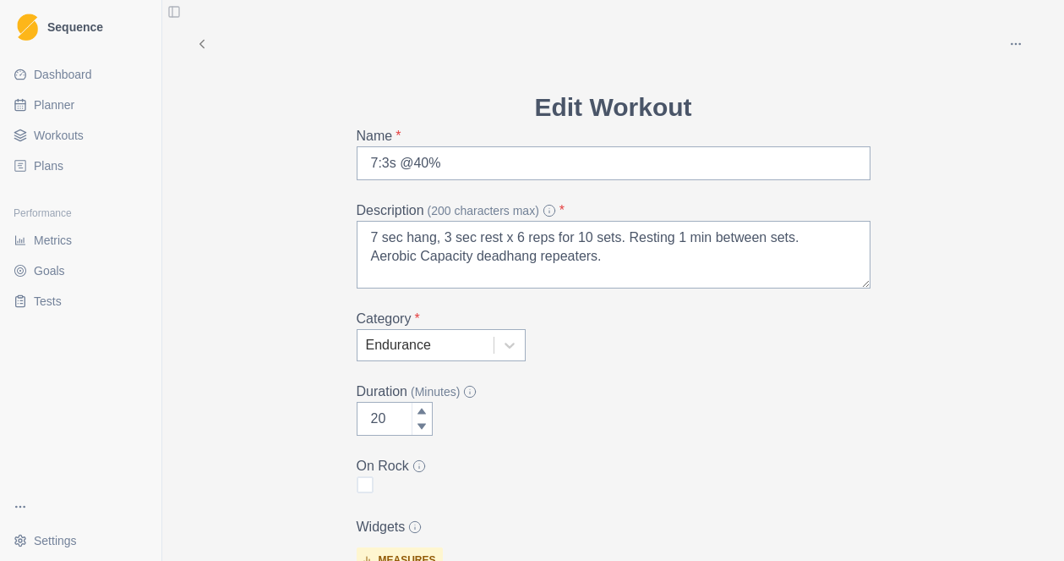
scroll to position [348, 0]
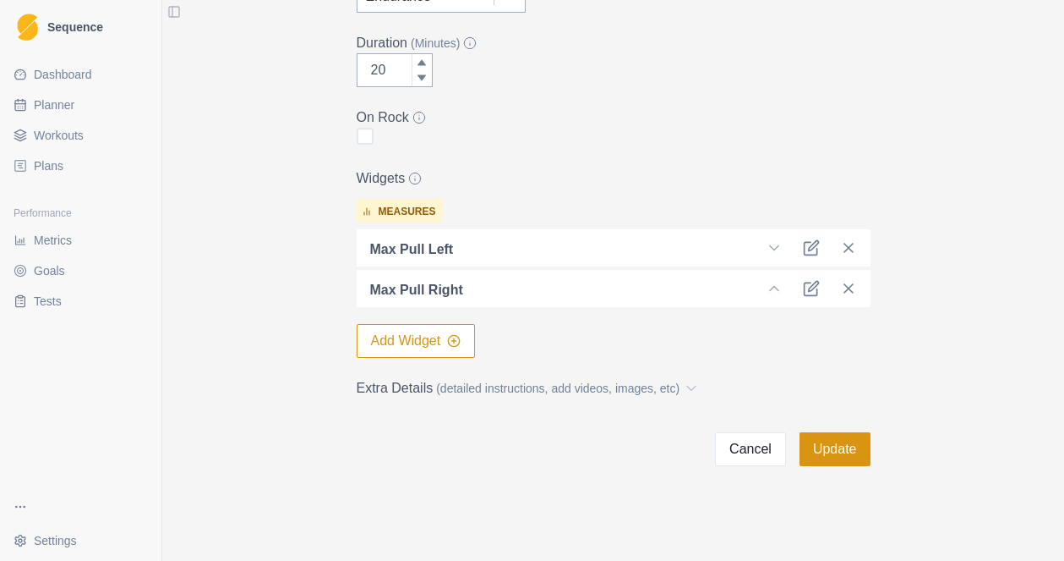
click at [842, 452] on button "Update" at bounding box center [835, 449] width 71 height 34
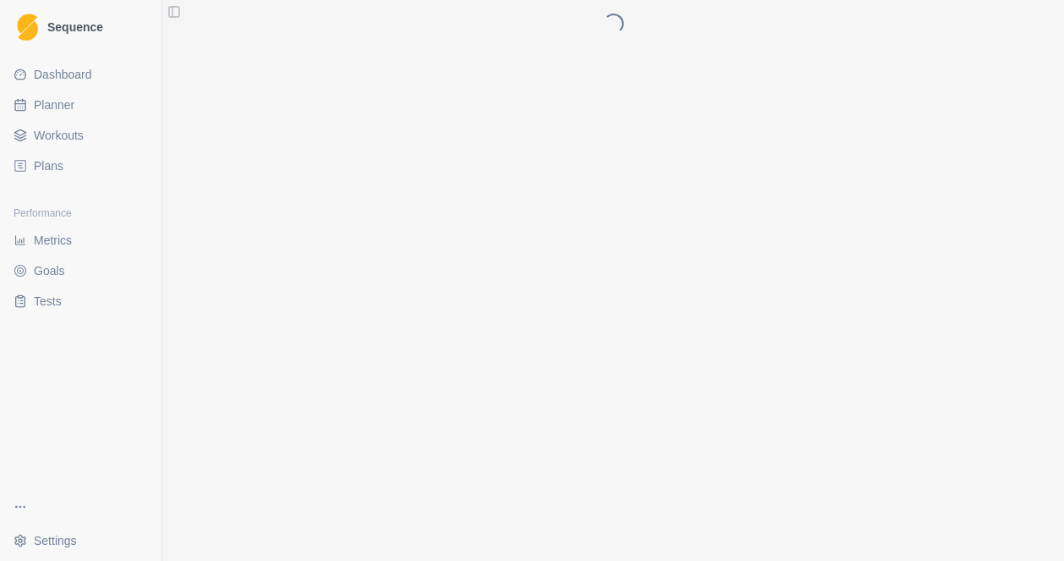
scroll to position [0, 0]
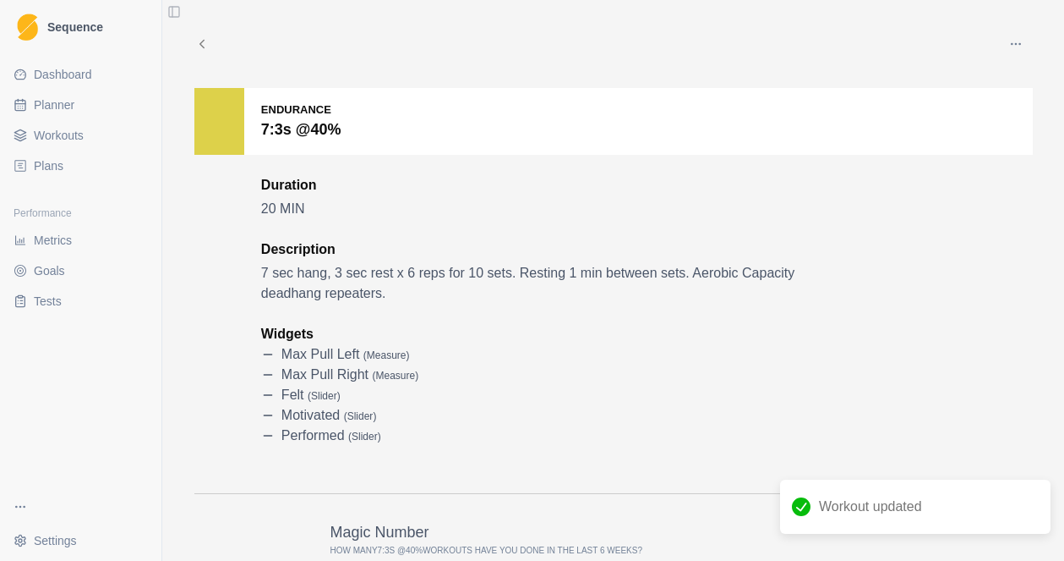
click at [49, 107] on span "Planner" at bounding box center [54, 104] width 41 height 17
select select "month"
